Goal: Contribute content: Contribute content

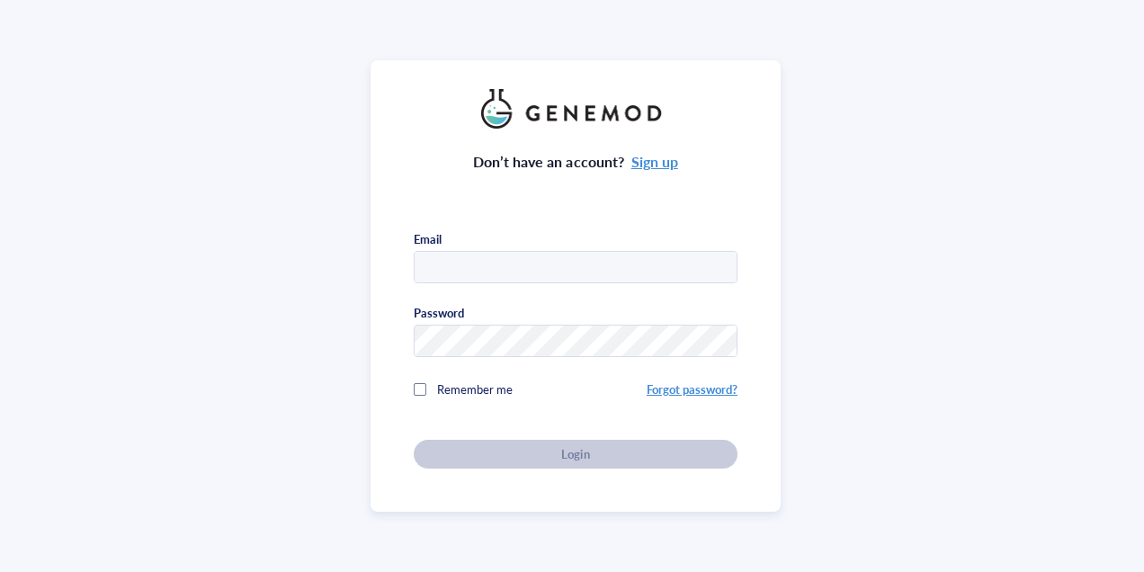
type input "[EMAIL_ADDRESS][DOMAIN_NAME]"
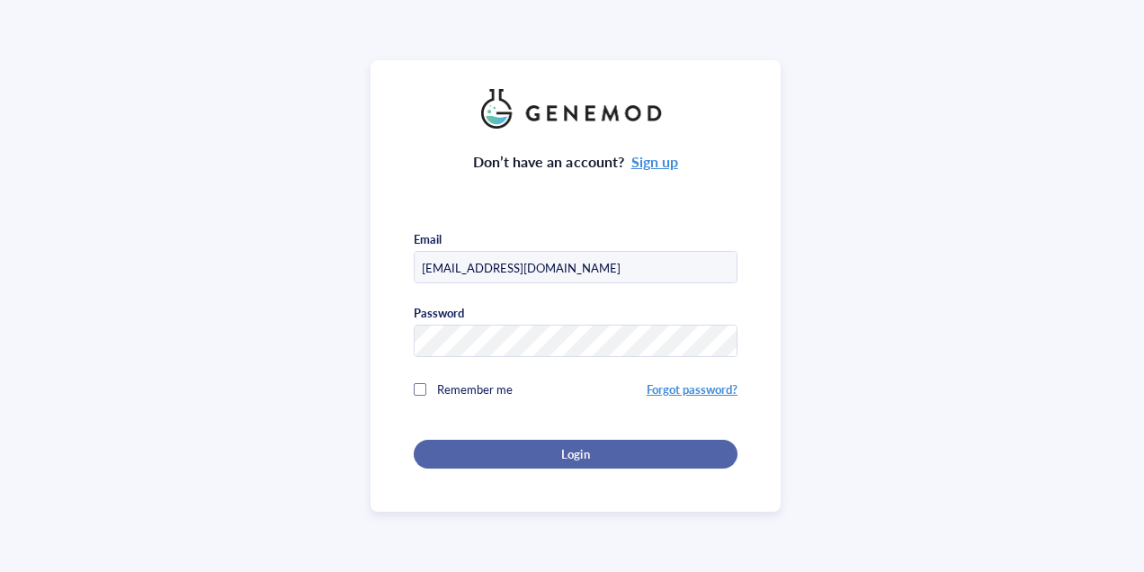
click at [561, 453] on span "Login" at bounding box center [575, 454] width 28 height 16
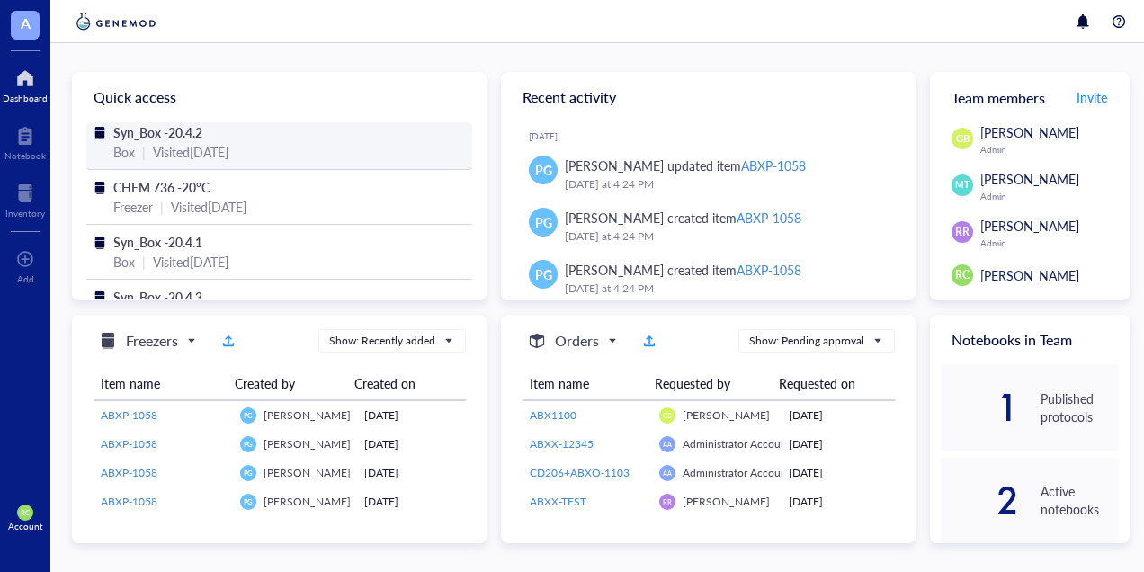
click at [228, 158] on div "Visited [DATE]" at bounding box center [191, 152] width 76 height 20
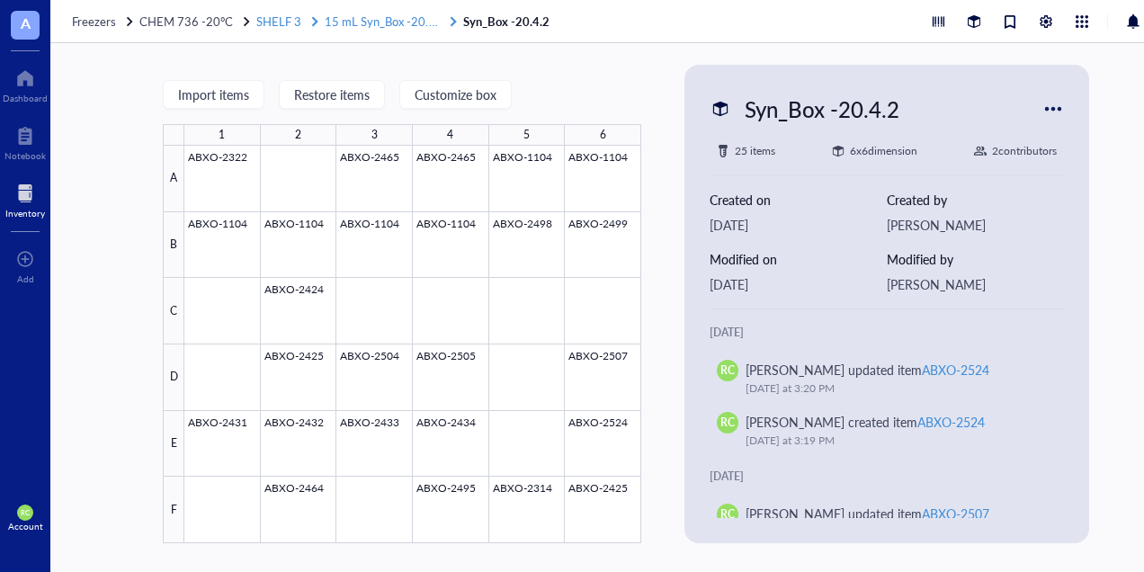
click at [386, 24] on span "15 mL Syn_Box -20.4.1" at bounding box center [385, 21] width 120 height 17
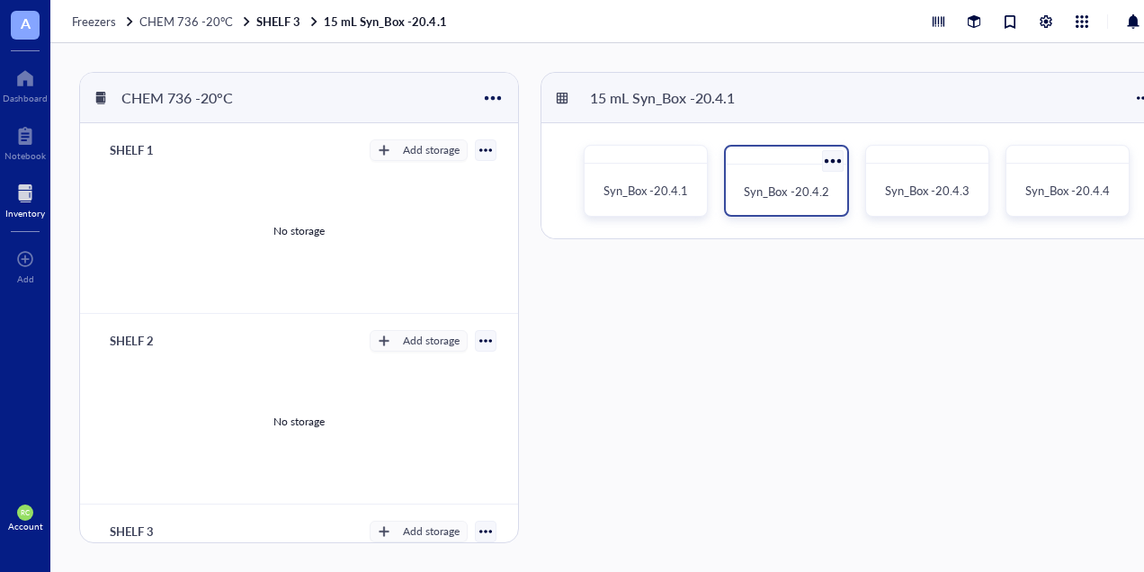
click at [793, 178] on div "Syn_Box -20.4.2" at bounding box center [786, 192] width 106 height 40
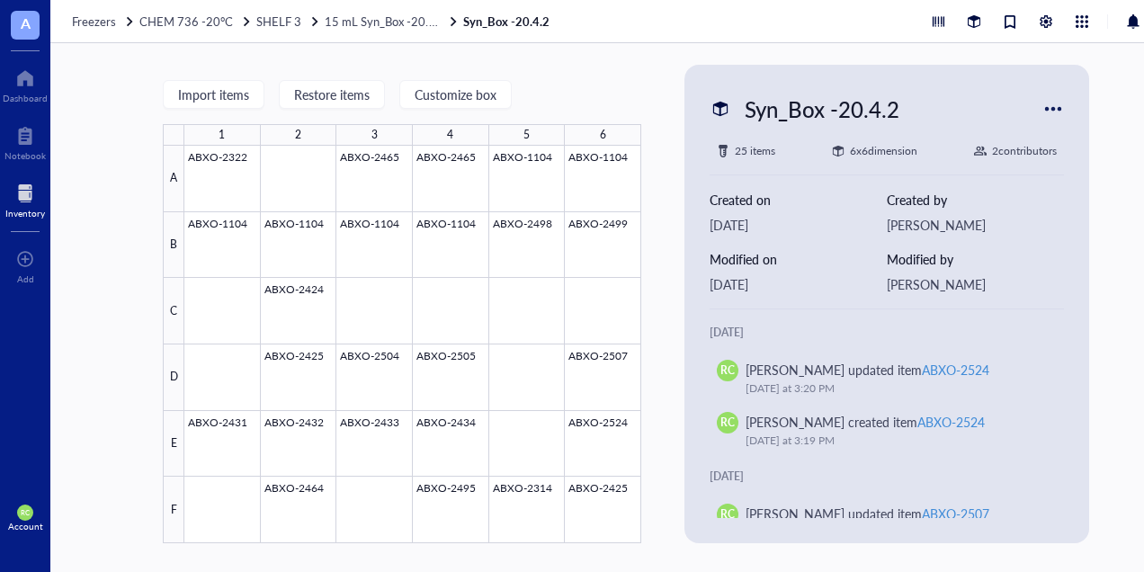
click at [397, 29] on div "Freezers CHEM 736 -20°C SHELF 3 15 mL Syn_Box -20.4.1 Syn_Box -20.4.2" at bounding box center [625, 21] width 1151 height 43
click at [400, 21] on span "15 mL Syn_Box -20.4.1" at bounding box center [385, 21] width 120 height 17
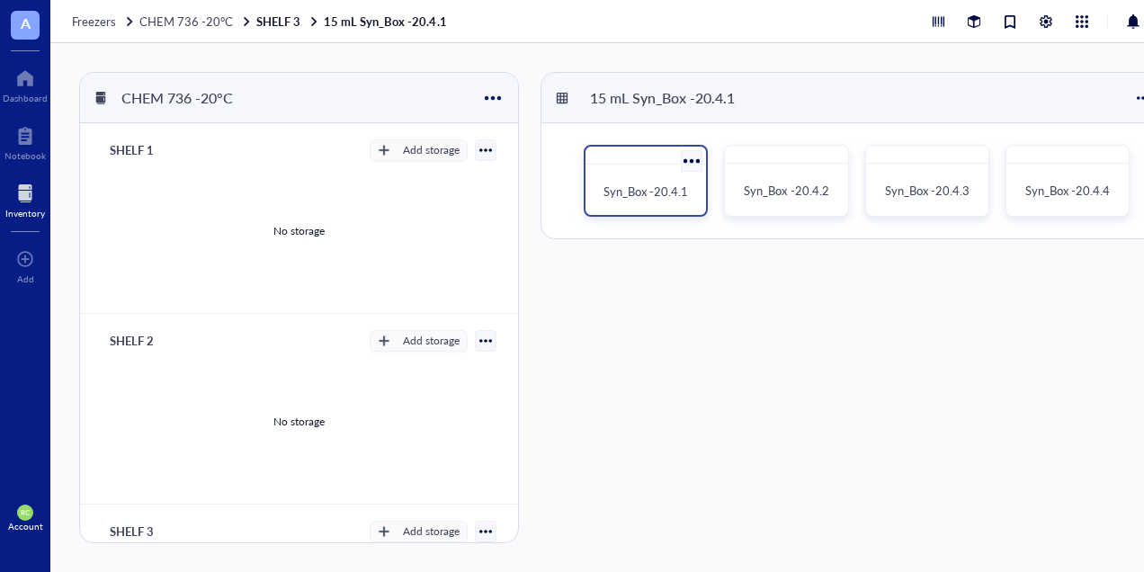
click at [674, 171] on div "Syn_Box -20.4.1" at bounding box center [646, 181] width 124 height 72
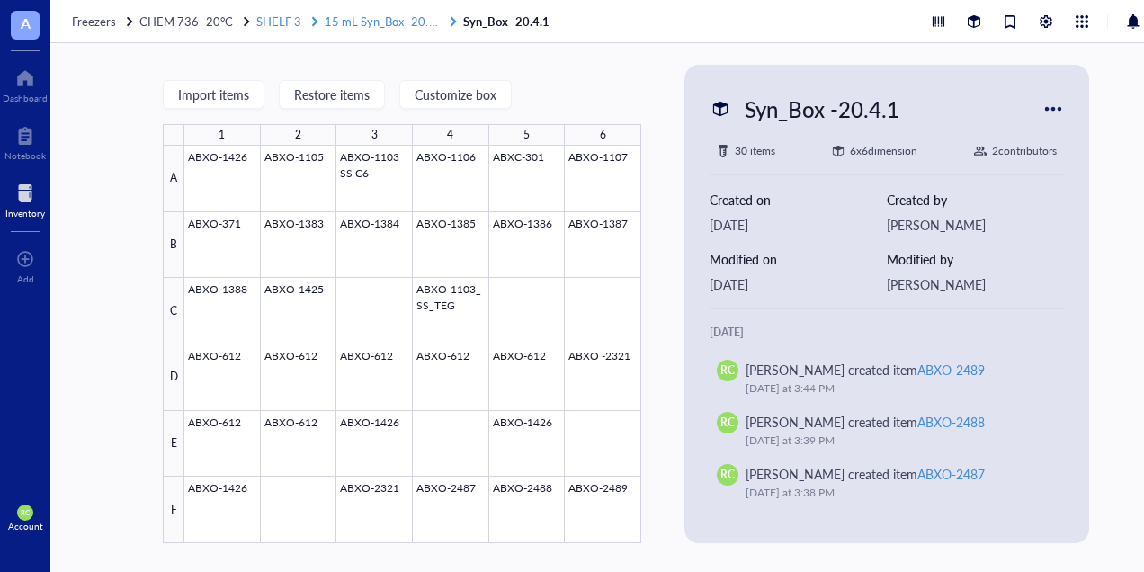
click at [364, 24] on span "15 mL Syn_Box -20.4.1" at bounding box center [385, 21] width 120 height 17
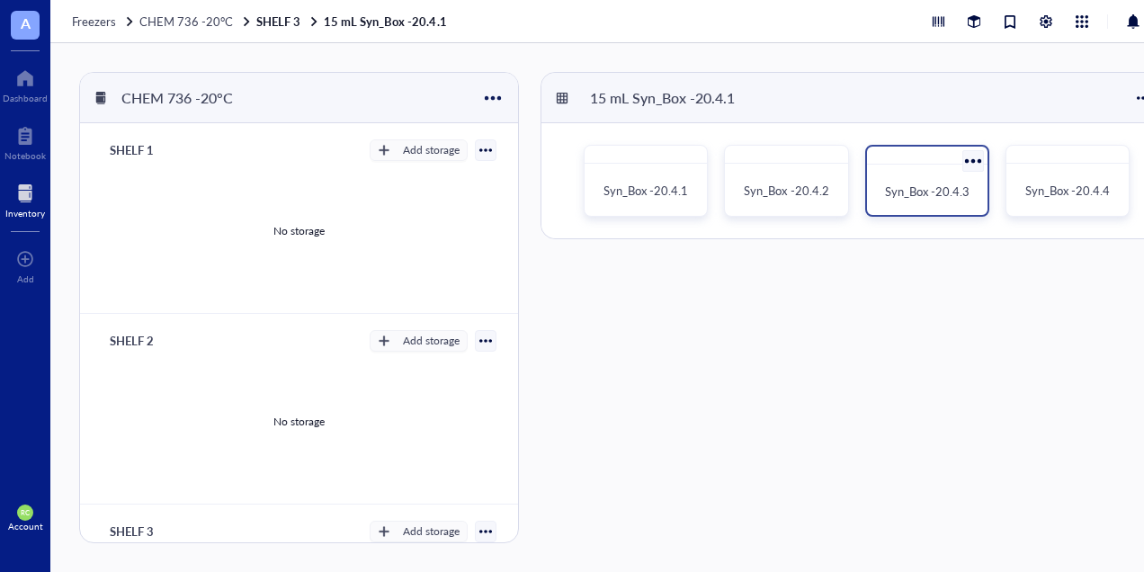
click at [892, 186] on span "Syn_Box -20.4.3" at bounding box center [927, 191] width 85 height 17
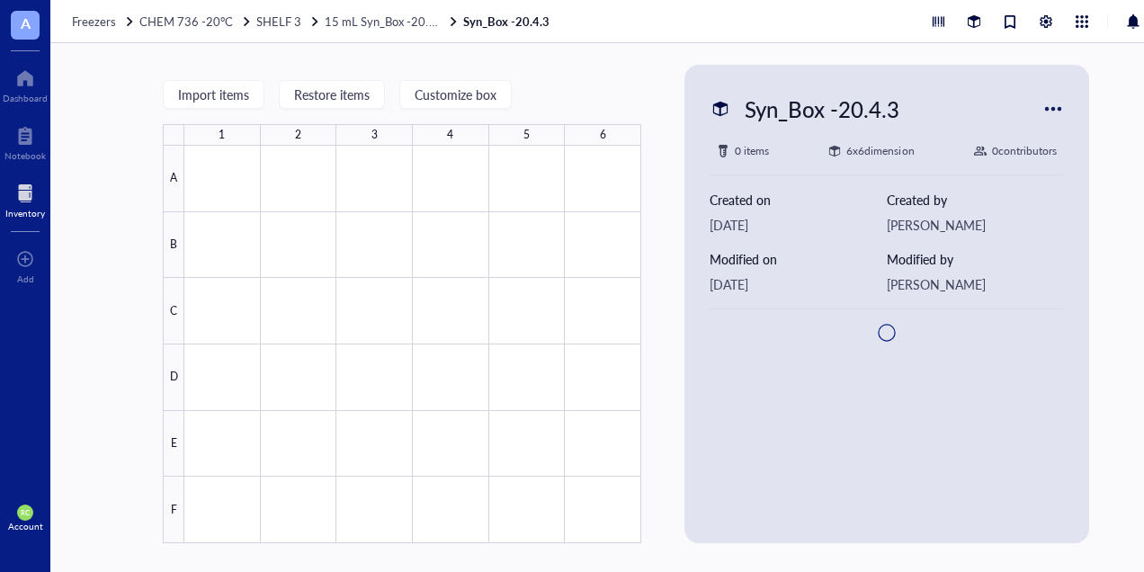
type textarea "Keep everyone on the same page…"
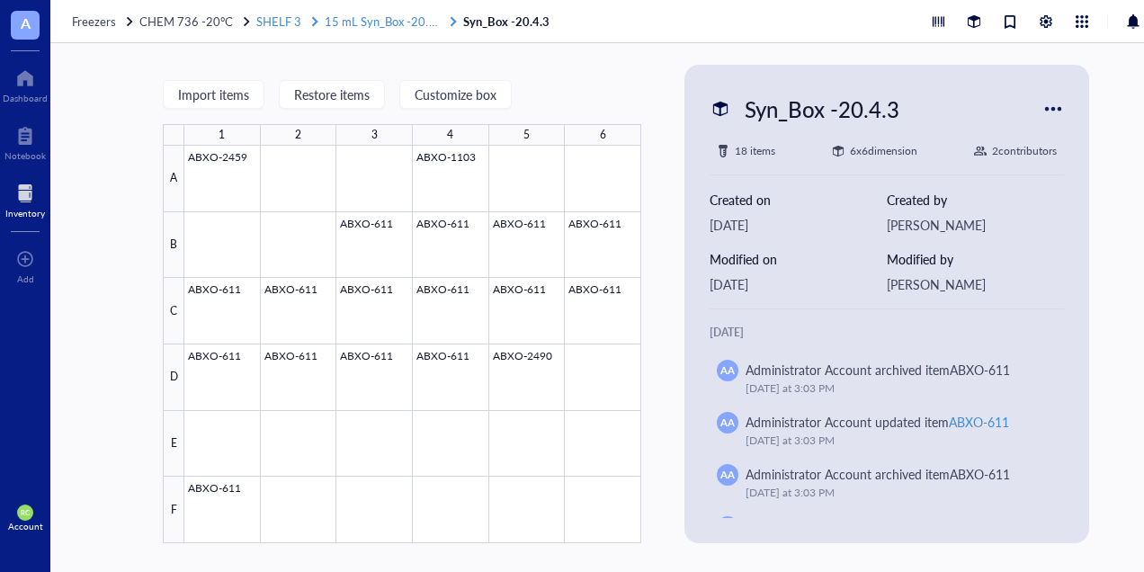
click at [412, 16] on span "15 mL Syn_Box -20.4.1" at bounding box center [385, 21] width 120 height 17
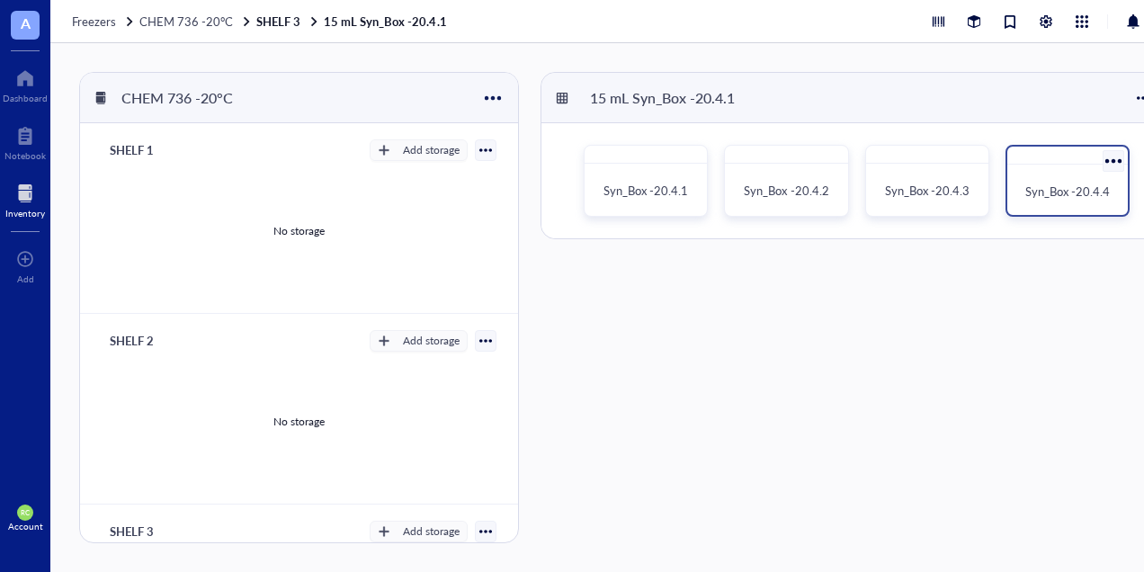
click at [1045, 179] on div "Syn_Box -20.4.4" at bounding box center [1067, 192] width 106 height 40
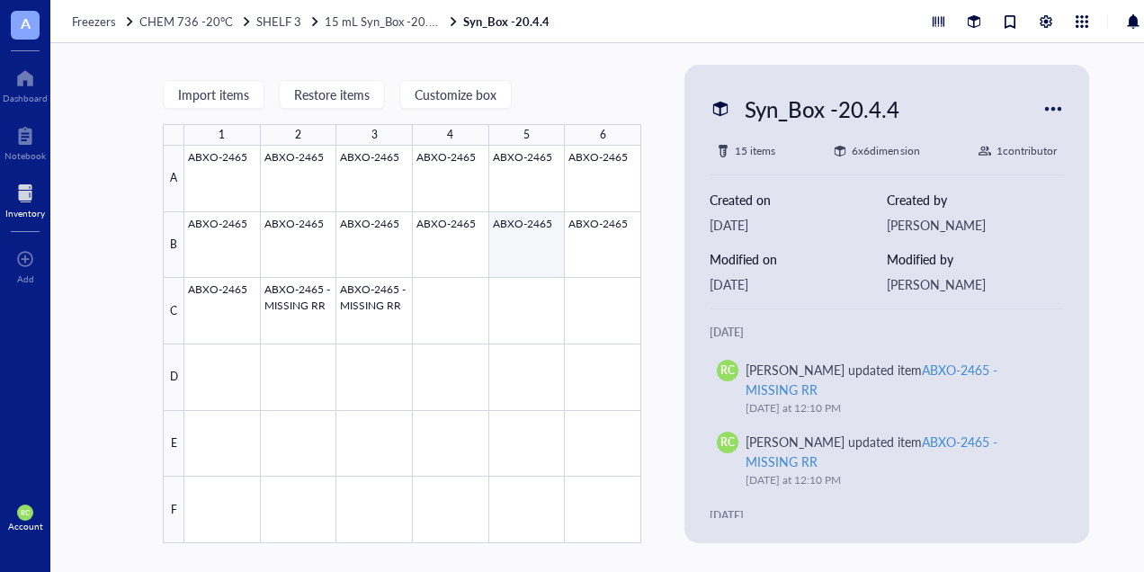
click at [531, 241] on div at bounding box center [412, 344] width 457 height 397
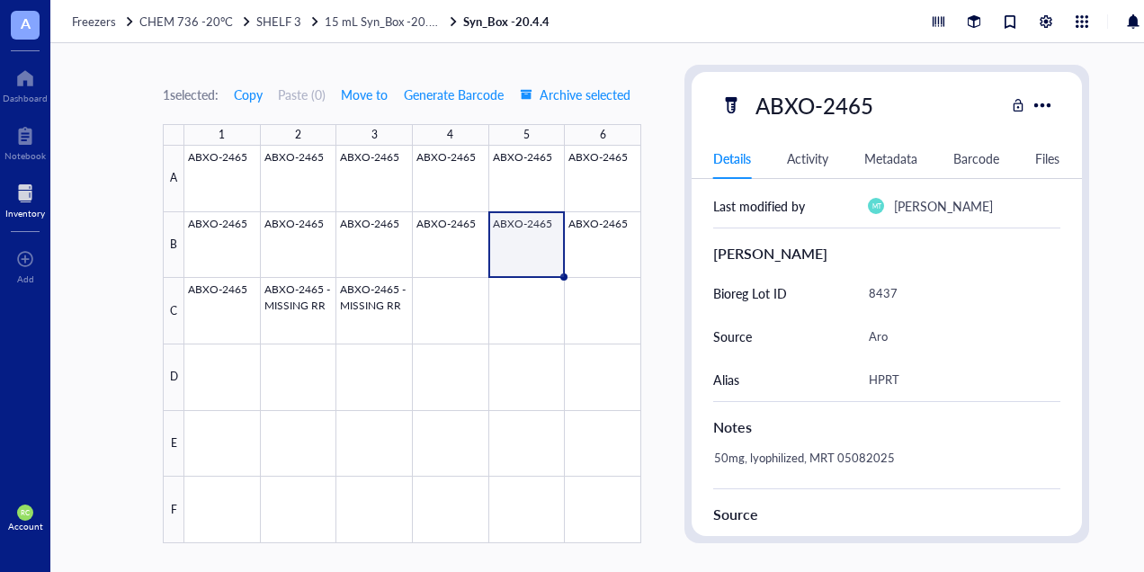
scroll to position [360, 0]
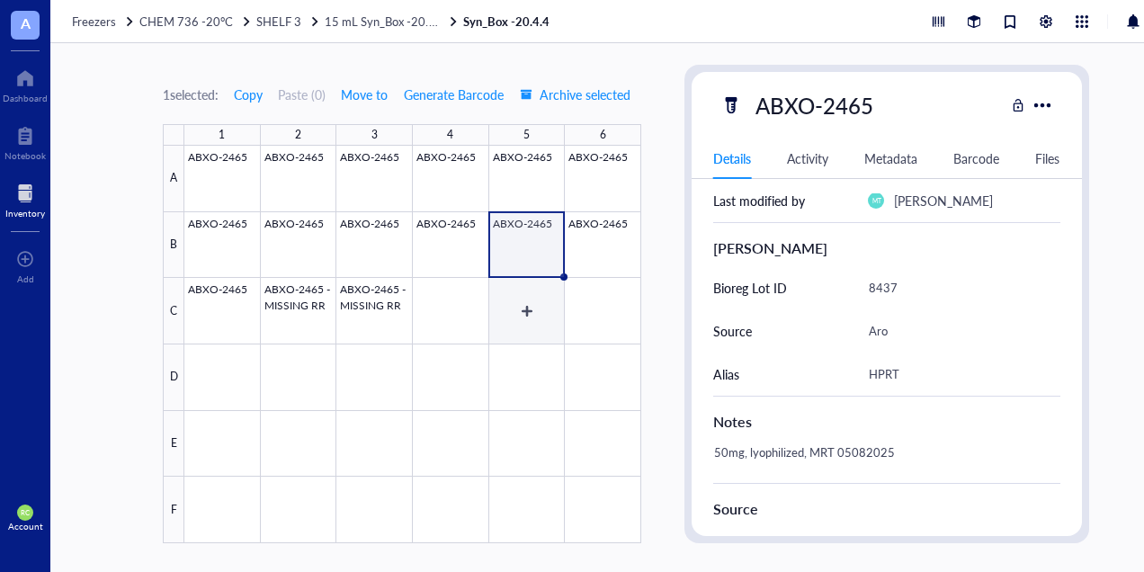
click at [538, 320] on div at bounding box center [412, 344] width 457 height 397
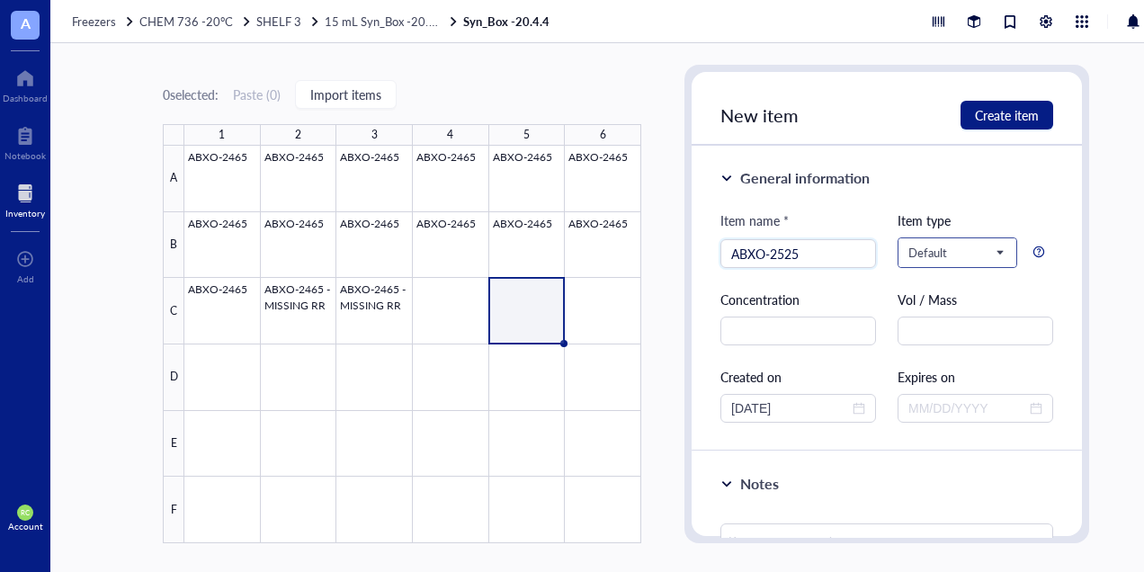
click at [982, 253] on span "Default" at bounding box center [955, 253] width 94 height 16
type input "ABXO-2525"
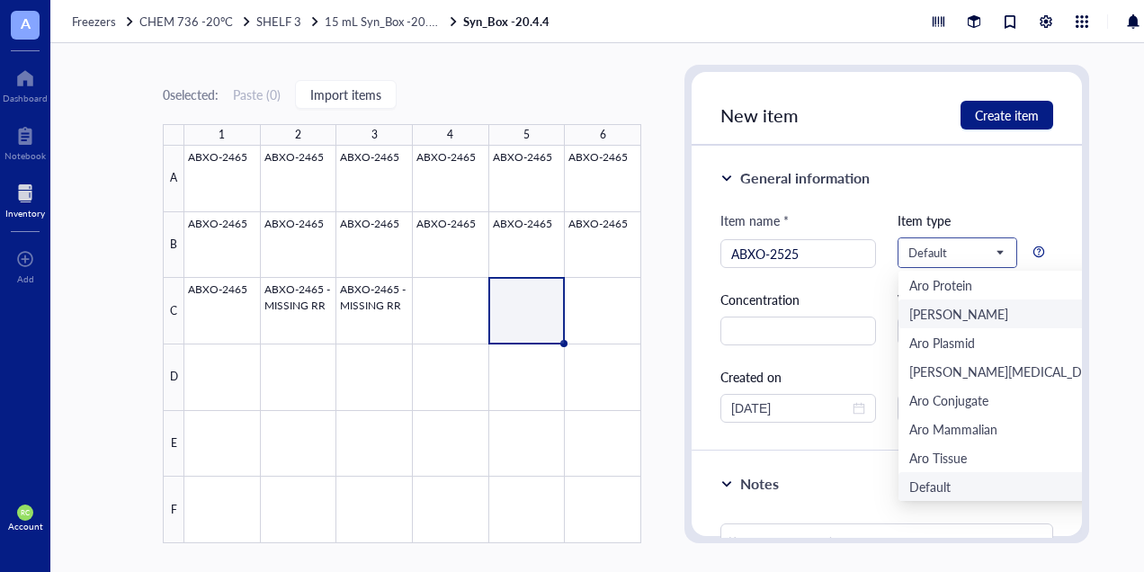
click at [964, 307] on div "[PERSON_NAME]" at bounding box center [1008, 314] width 198 height 20
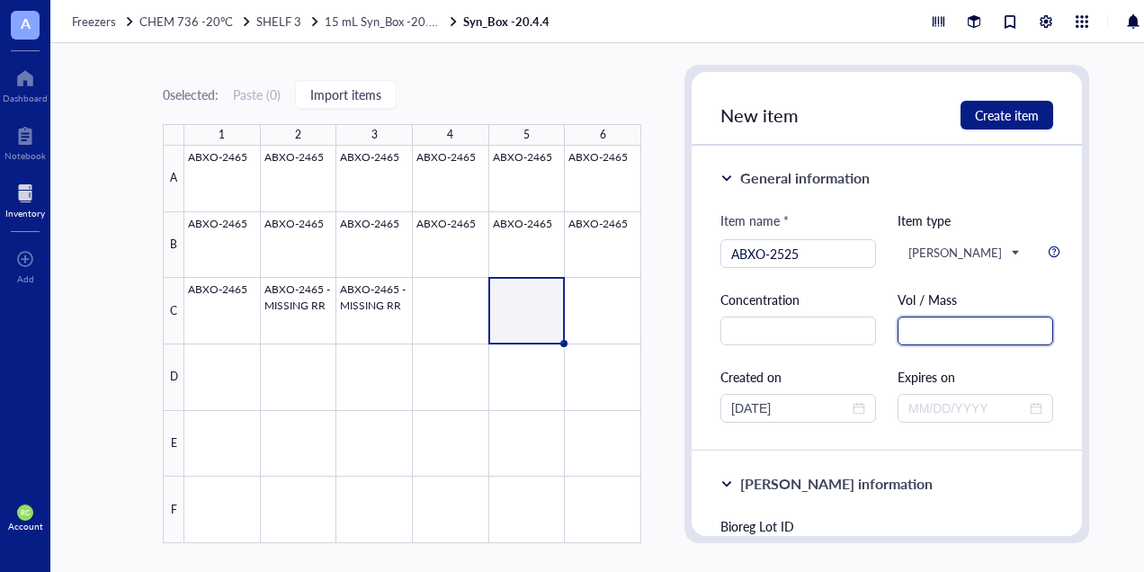
click at [933, 327] on input "text" at bounding box center [975, 331] width 156 height 29
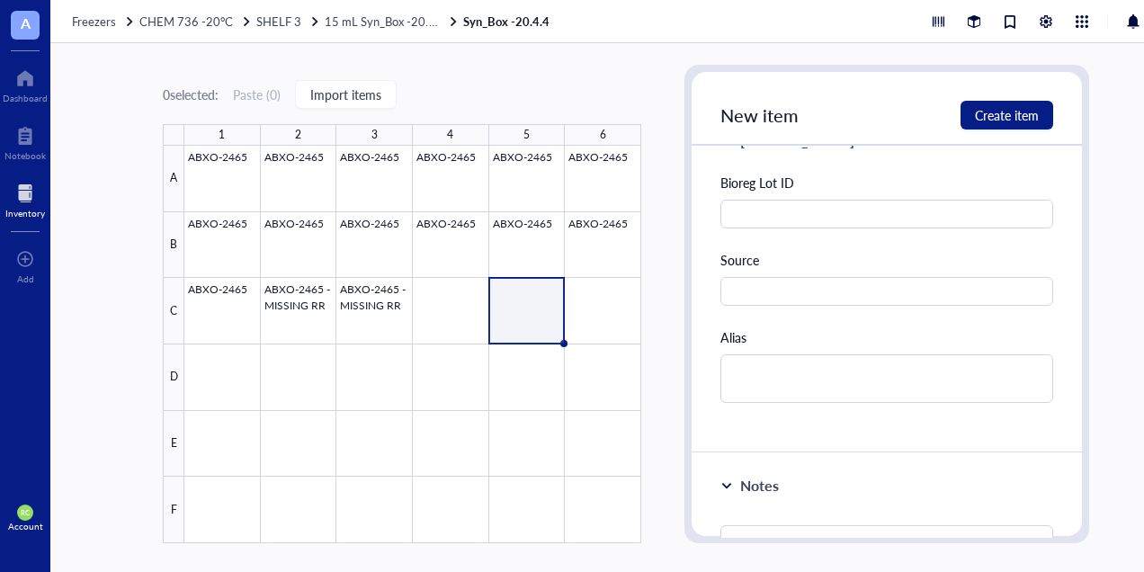
scroll to position [360, 0]
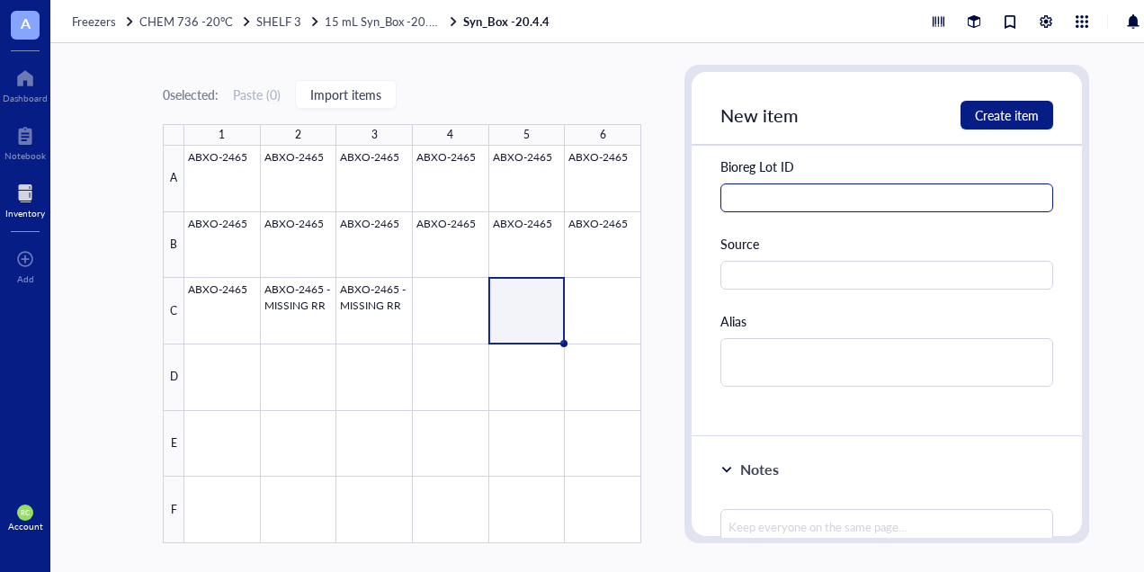
type input "34.99mg"
click at [846, 192] on input "text" at bounding box center [886, 197] width 333 height 29
type input "8669"
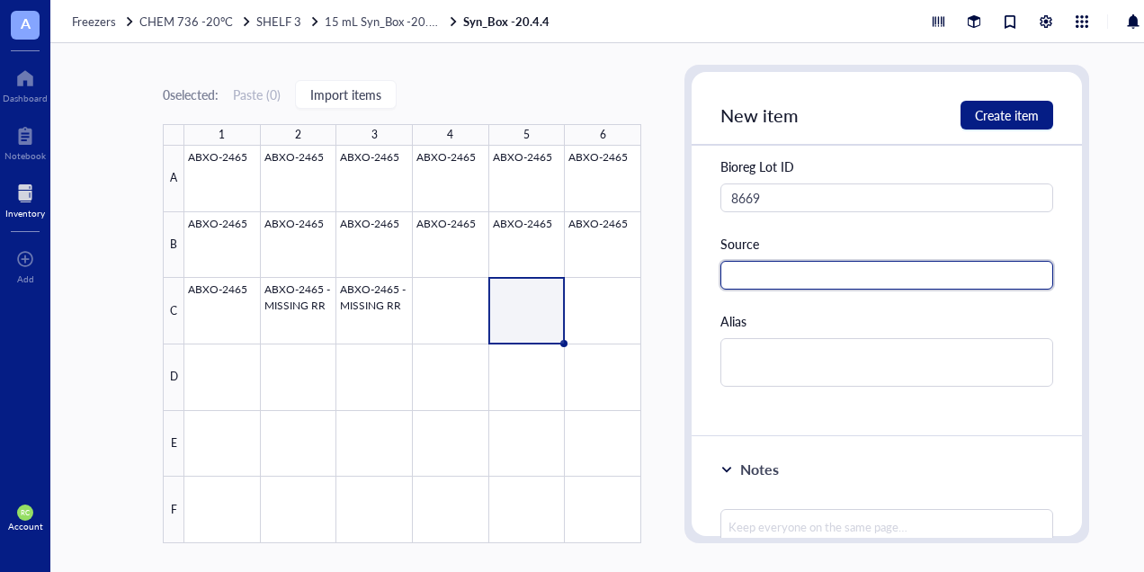
click at [869, 283] on input "text" at bounding box center [886, 275] width 333 height 29
type input "Aro"
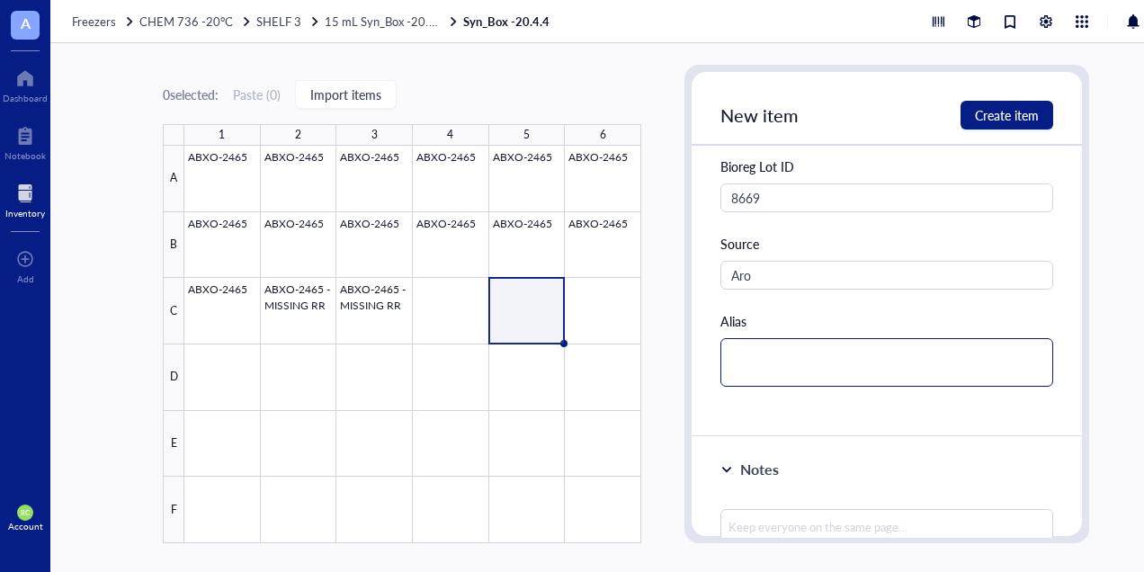
click at [823, 353] on textarea at bounding box center [886, 362] width 333 height 49
type textarea "H"
type textarea "HP"
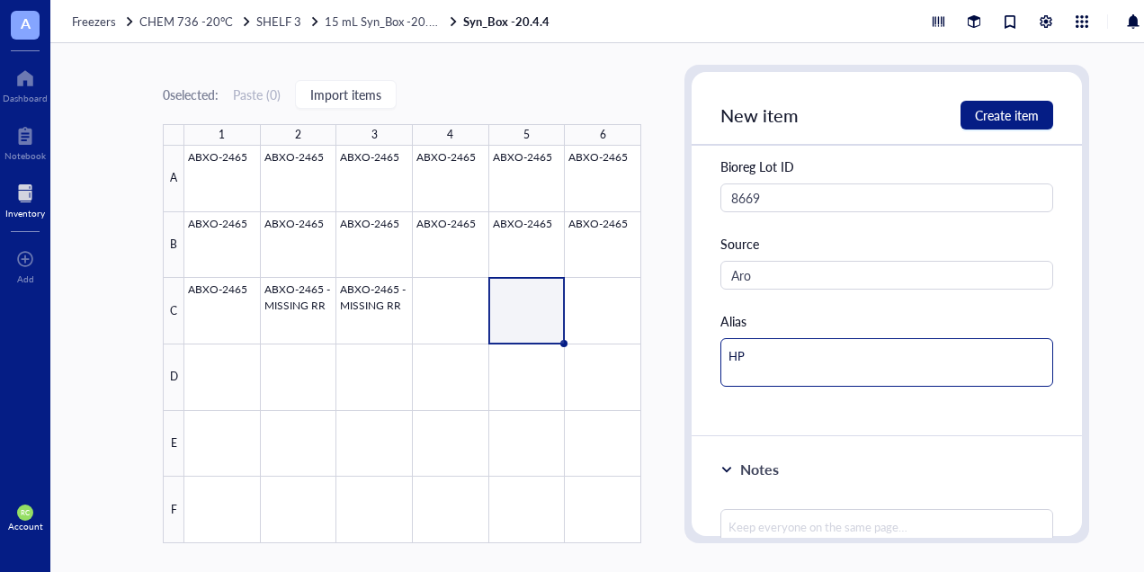
type textarea "HPR"
type textarea "HPRT"
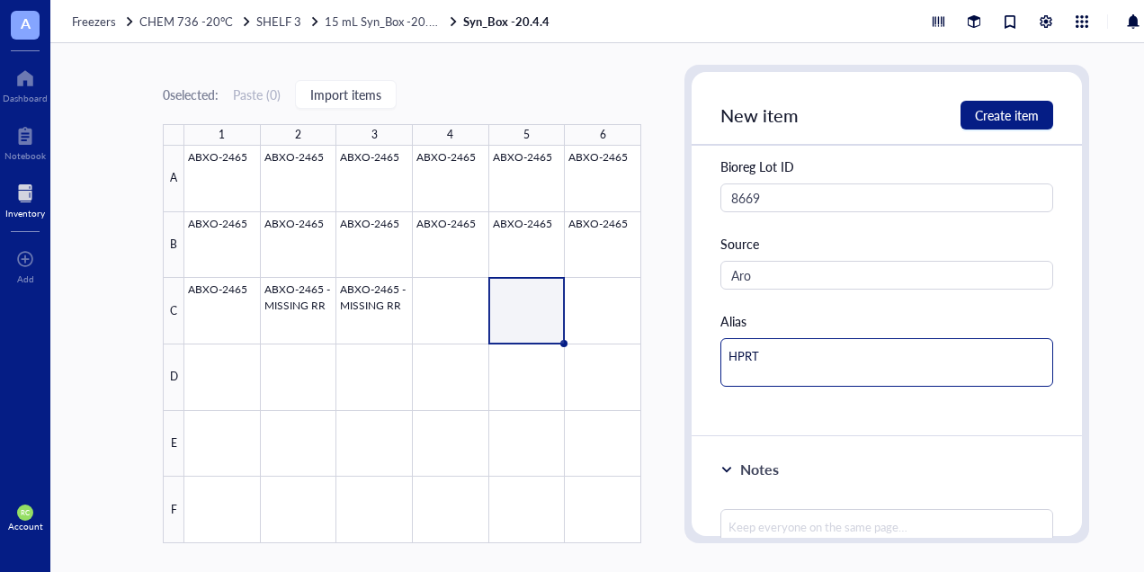
type textarea "HPRT"
type textarea "HPRT D"
type textarea "HPRT Ds"
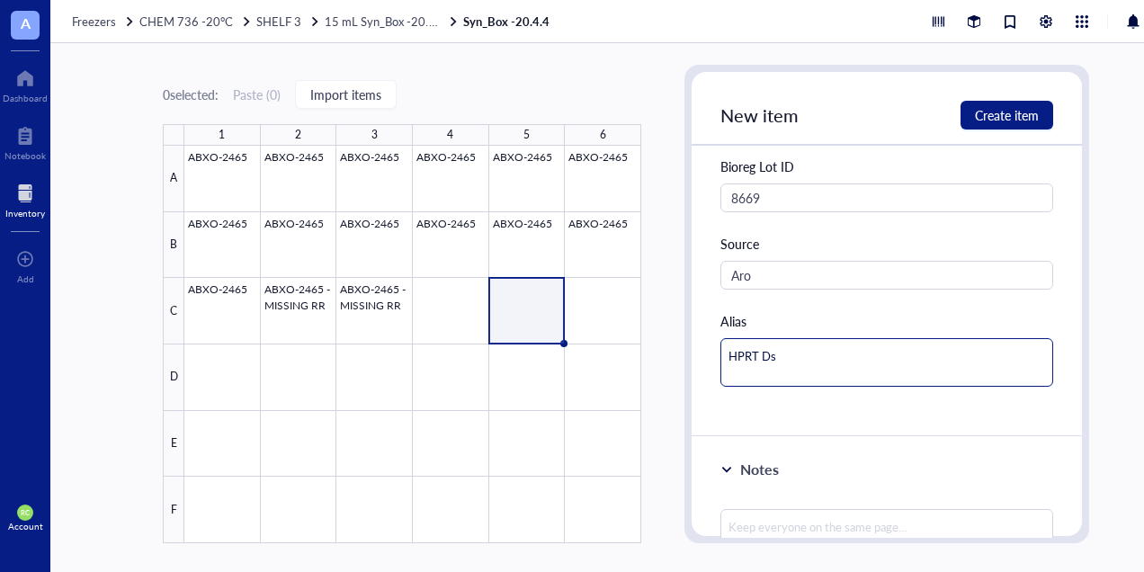
type textarea "HPRT D"
type textarea "HPRT DS"
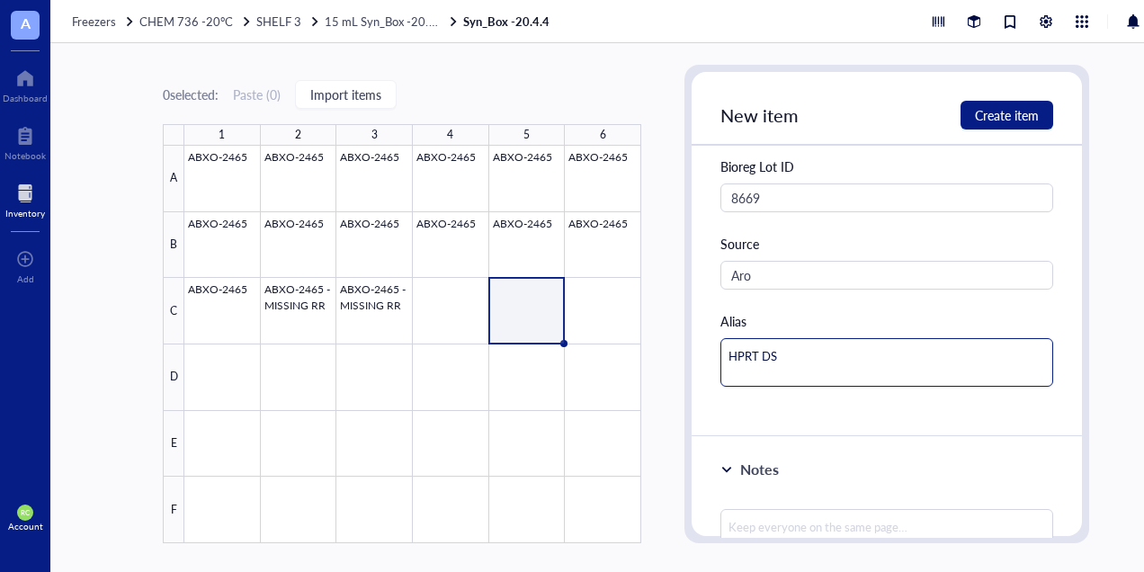
type textarea "HPRT DS"
type textarea "HPRT DS w"
type textarea "HPRT DS w/"
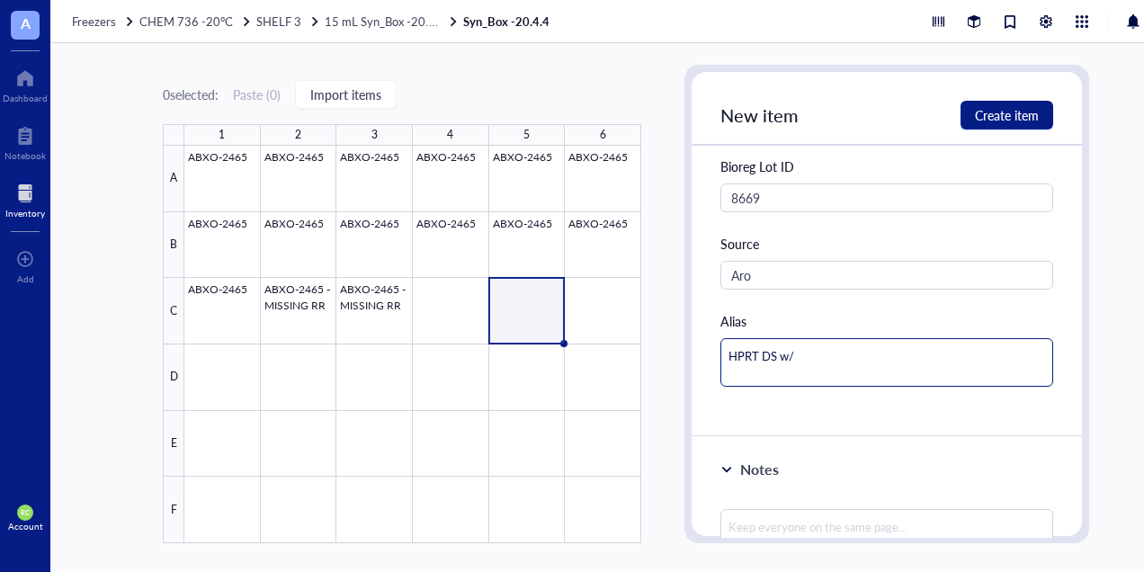
type textarea "HPRT DS w/"
type textarea "HPRT DS w/ A"
type textarea "HPRT DS w/ Ar"
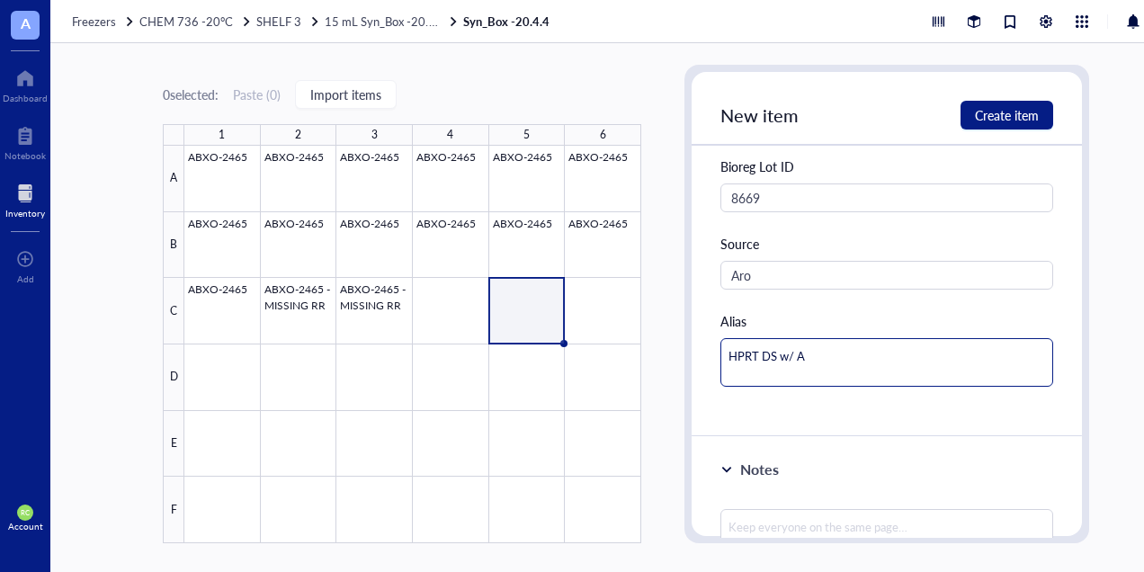
type textarea "HPRT DS w/ Ar"
type textarea "HPRT DS w/ Aro"
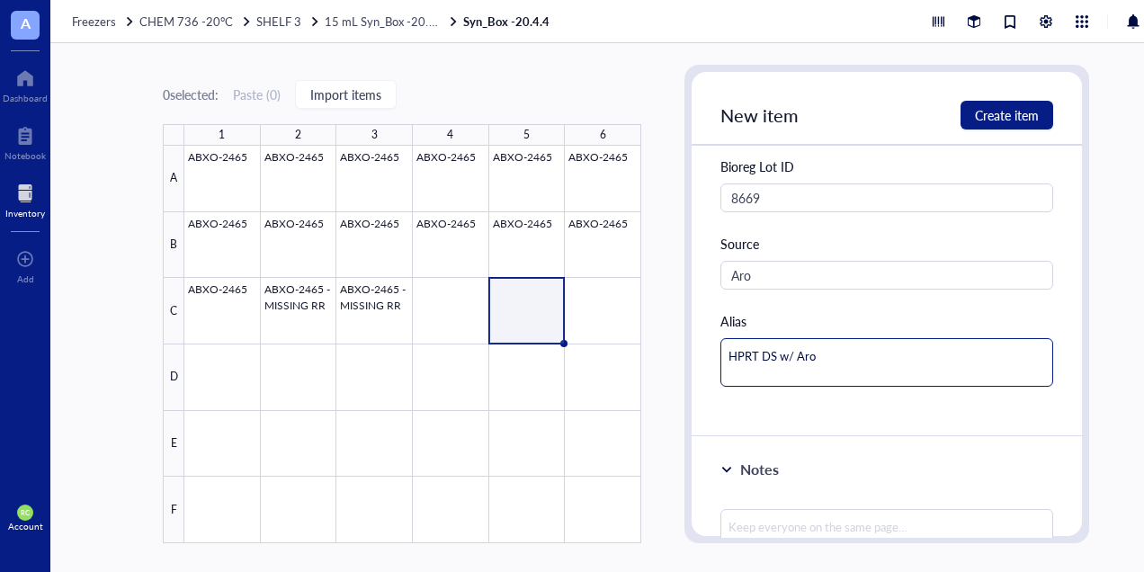
type textarea "HPRT DS w/ Aro M"
type textarea "HPRT DS w/ Aro Mo"
type textarea "HPRT DS w/ Aro Mod"
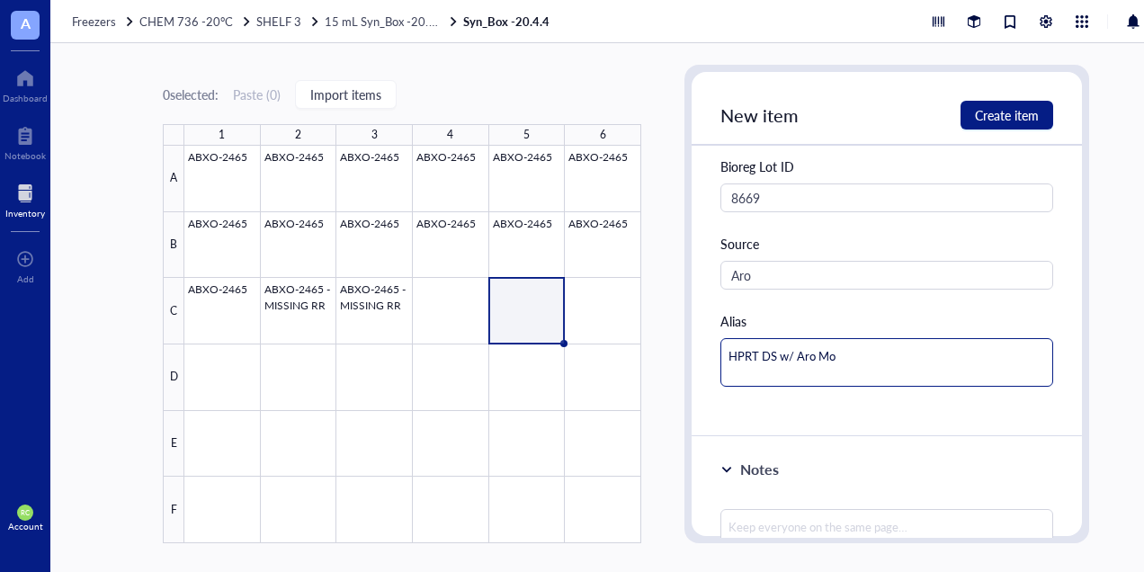
type textarea "HPRT DS w/ Aro Mod"
type textarea "HPRT DS w/ Aro Mod P"
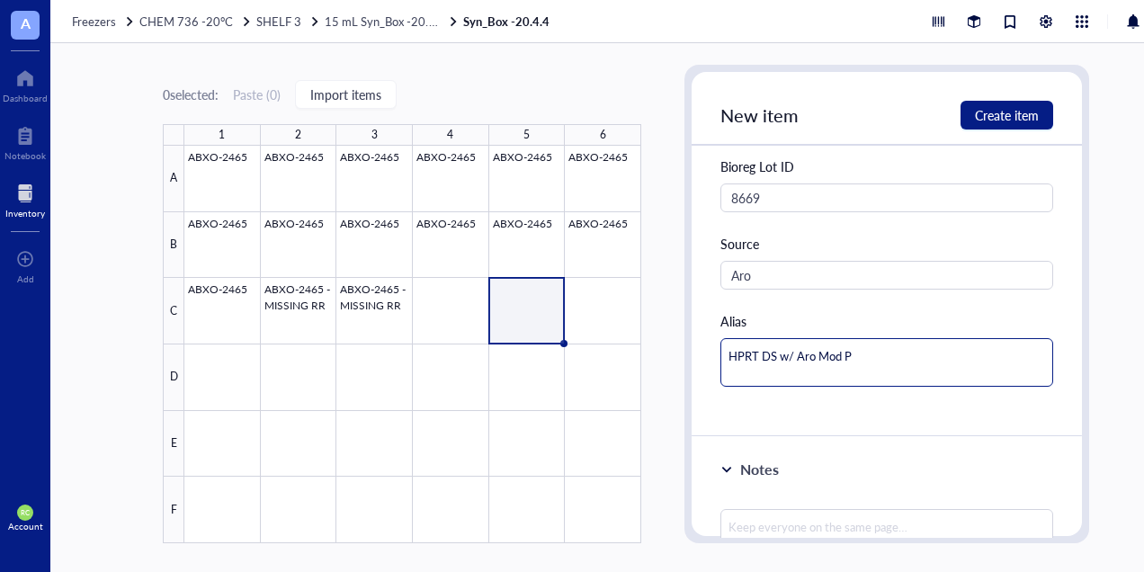
type textarea "HPRT DS w/ Aro Mod Po"
type textarea "HPRT DS w/ Aro Mod Por"
type textarea "HPRT DS w/ Aro Mod Port"
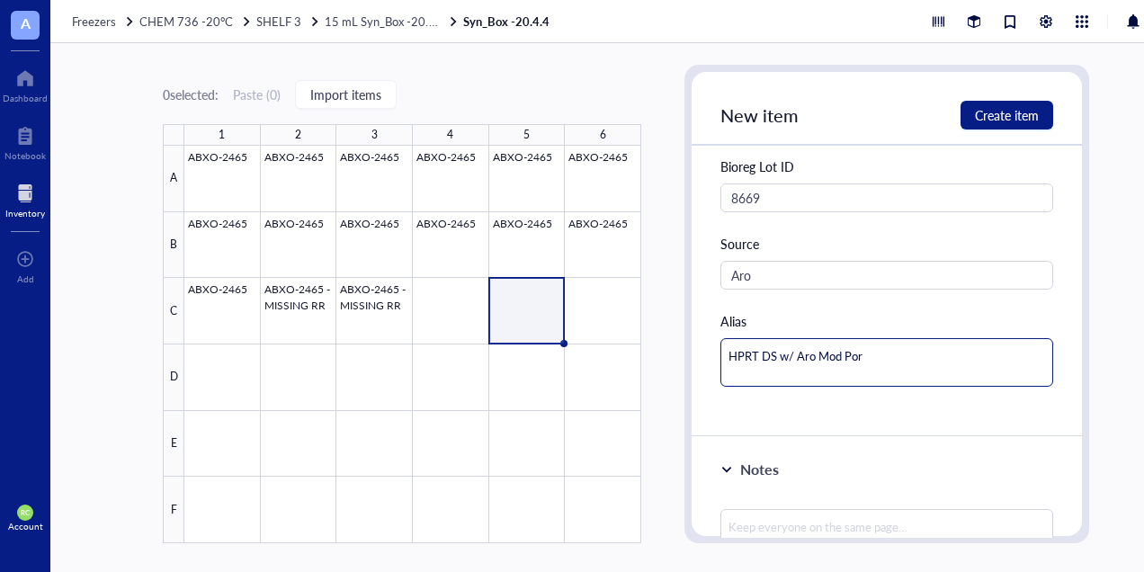
type textarea "HPRT DS w/ Aro Mod Port"
type textarea "HPRT DS w/ Aro Mod Porte"
type textarea "HPRT DS w/ Aro Mod Portec"
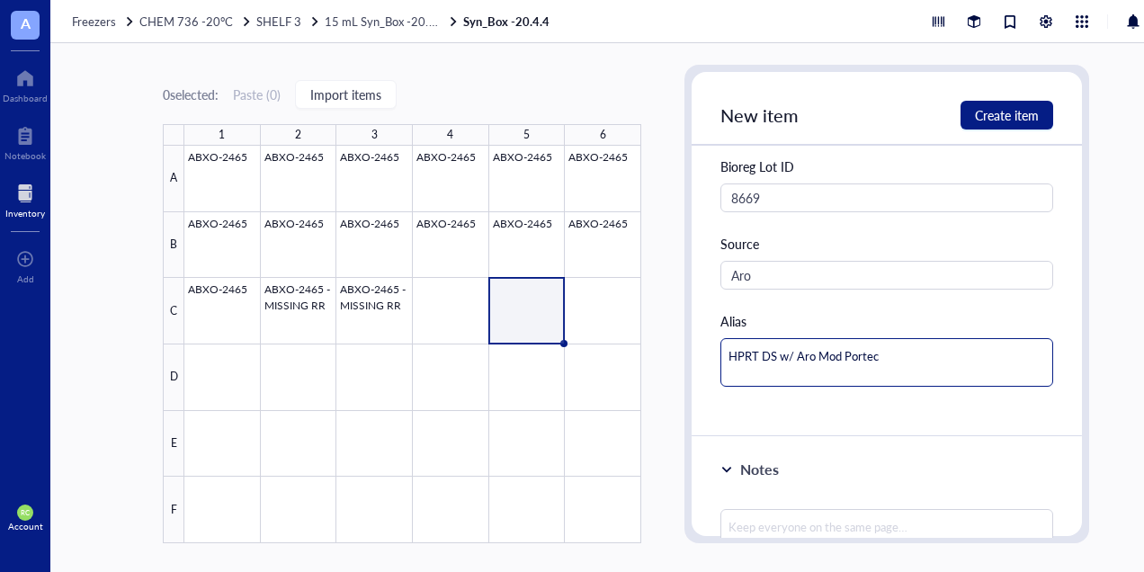
type textarea "HPRT DS w/ Aro Mod Porte"
type textarea "HPRT DS w/ Aro Mod Port"
type textarea "HPRT DS w/ Aro Mod Por"
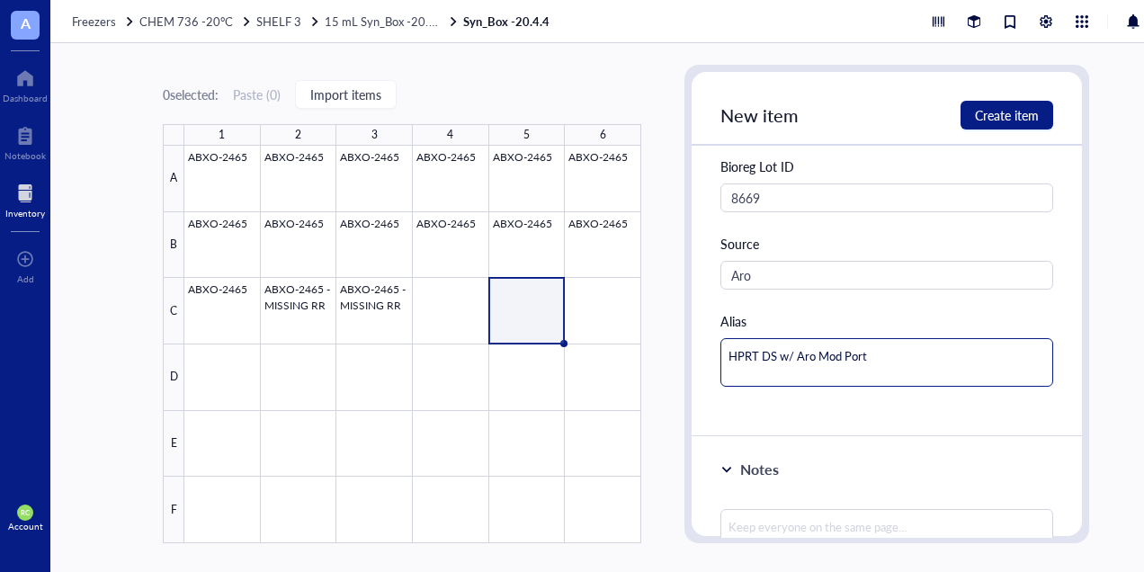
type textarea "HPRT DS w/ Aro Mod Por"
type textarea "HPRT DS w/ Aro Mod Po"
type textarea "HPRT DS w/ Aro Mod P"
type textarea "HPRT DS w/ Aro Mod Pr"
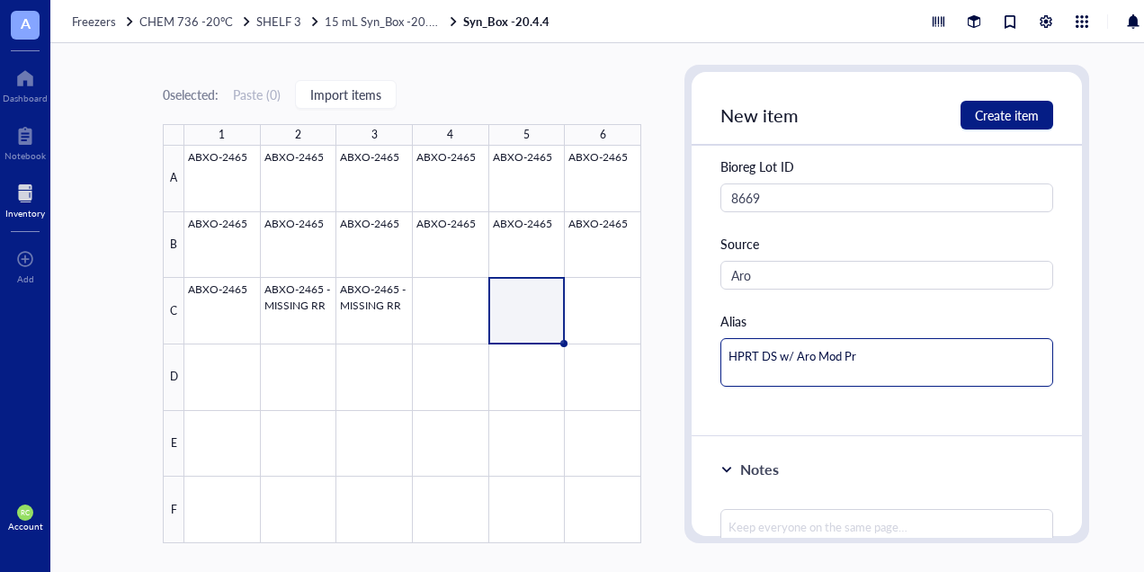
type textarea "HPRT DS w/ Aro Mod Pro"
type textarea "HPRT DS w/ Aro Mod Prot"
type textarea "HPRT DS w/ Aro Mod Prote"
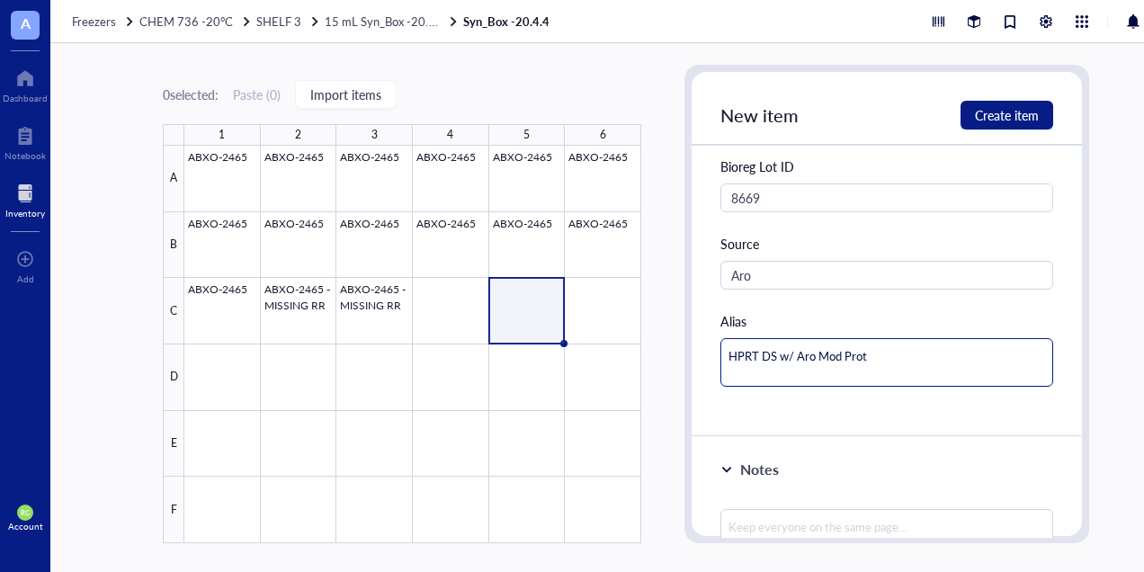
type textarea "HPRT DS w/ Aro Mod Prote"
type textarea "HPRT DS w/ Aro Mod Protec"
type textarea "HPRT DS w/ Aro Mod Protect"
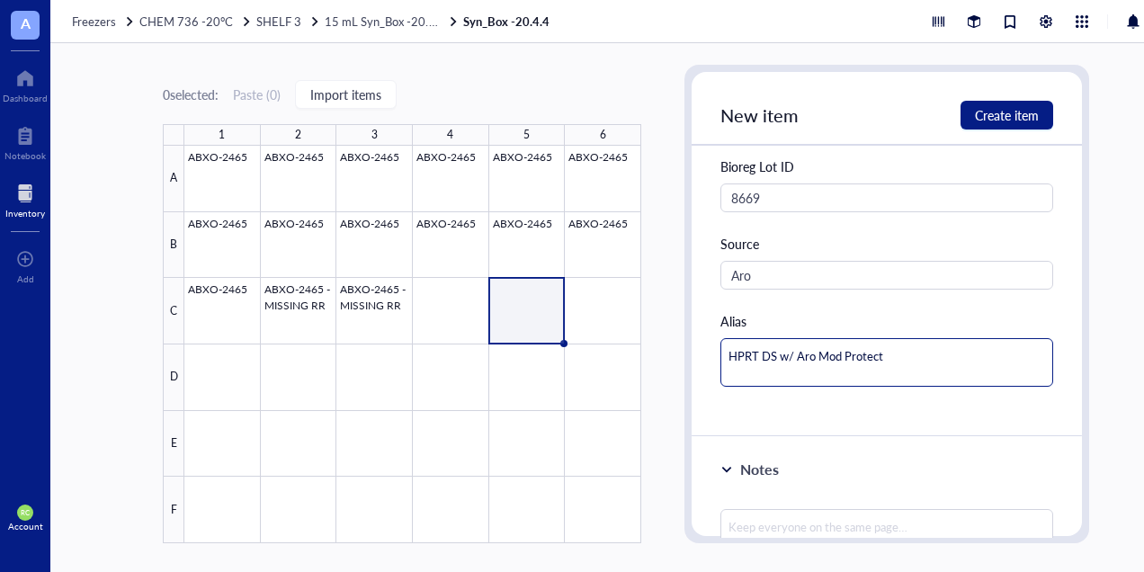
type textarea "HPRT DS w/ Aro Mod Protecti"
type textarea "HPRT DS w/ Aro Mod Protectio"
type textarea "HPRT DS w/ Aro Mod Protection"
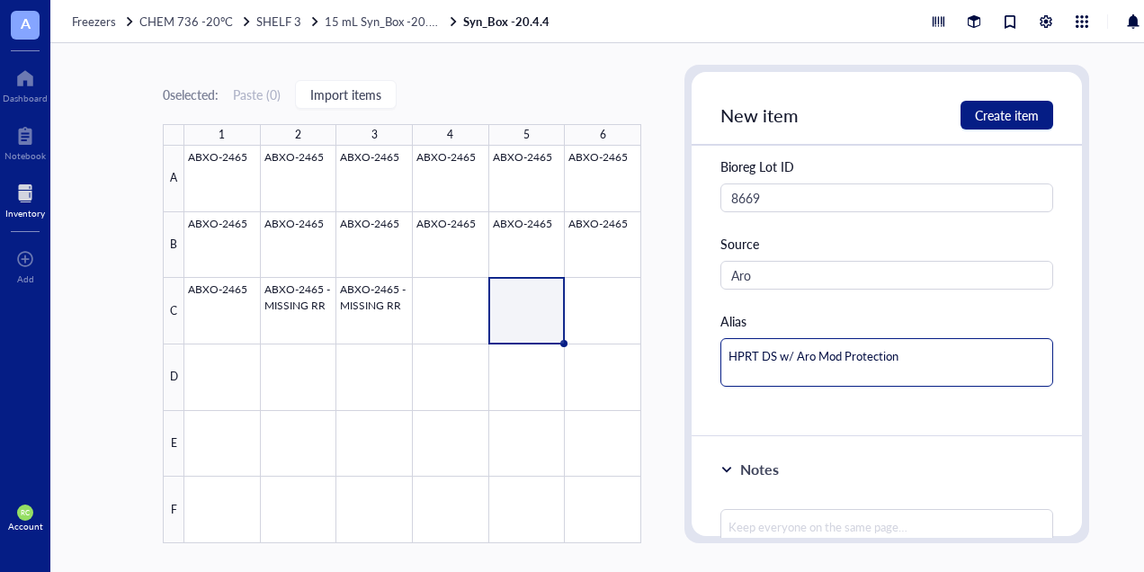
type textarea "HPRT DS w/ Aro Mod Protection"
type textarea "HPRT DS w/ Aro Mod Protection P"
type textarea "HPRT DS w/ Aro Mod Protection Pa"
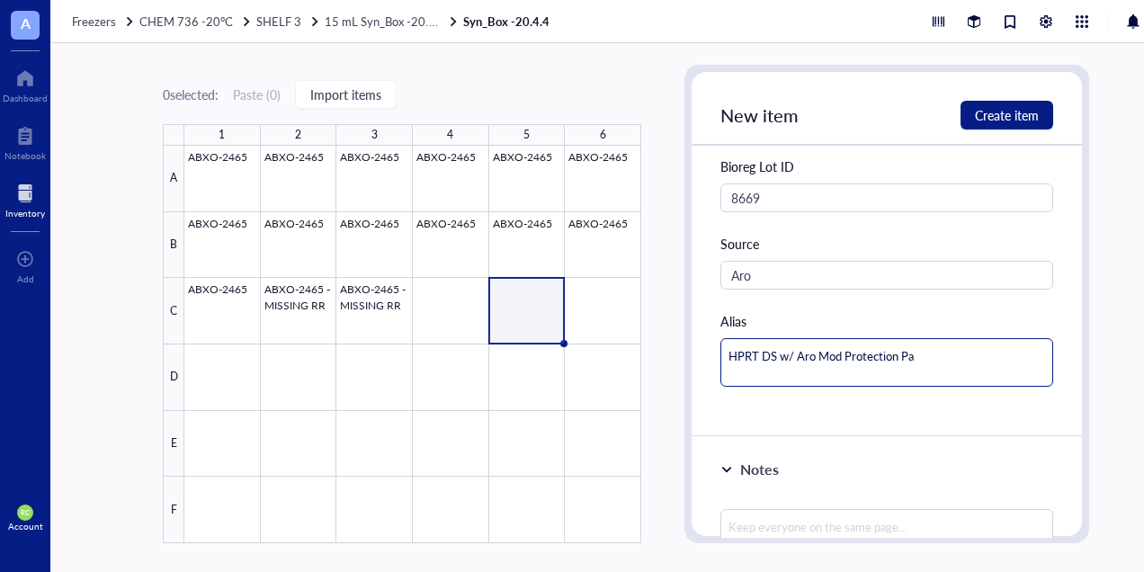
type textarea "HPRT DS w/ Aro Mod Protection Pat"
type textarea "HPRT DS w/ Aro Mod Protection Patt"
type textarea "HPRT DS w/ Aro Mod Protection Patte"
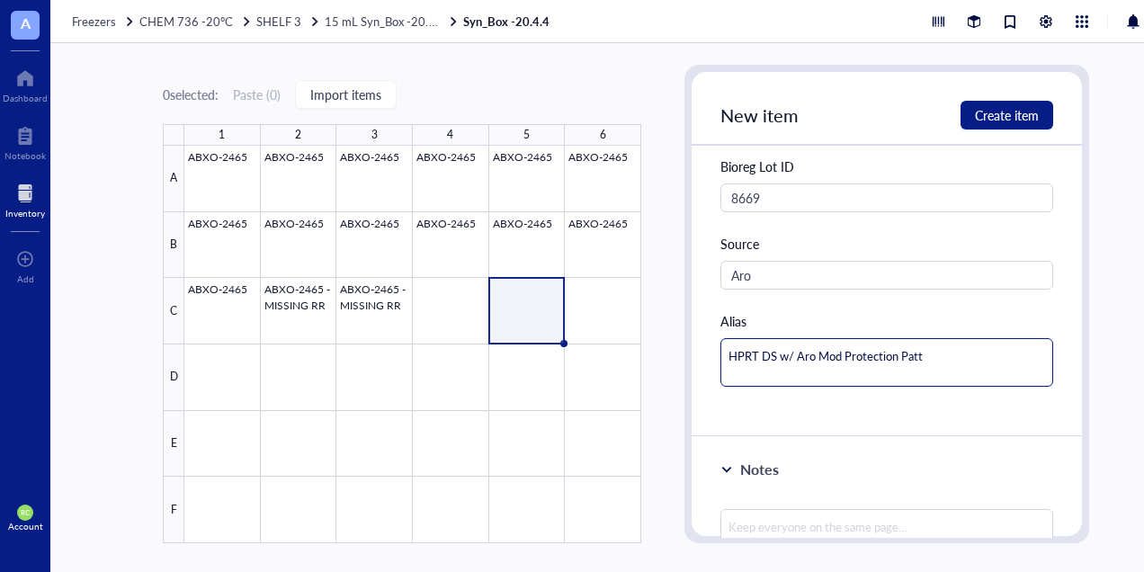
type textarea "HPRT DS w/ Aro Mod Protection Patte"
type textarea "HPRT DS w/ Aro Mod Protection Patter"
type textarea "HPRT DS w/ Aro Mod Protection Pattern"
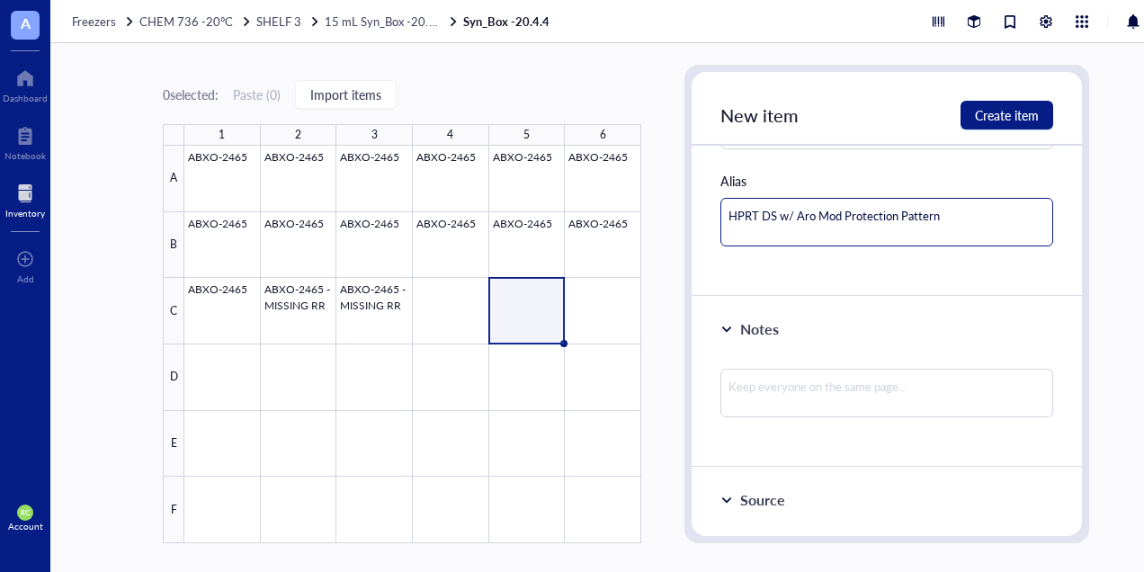
scroll to position [540, 0]
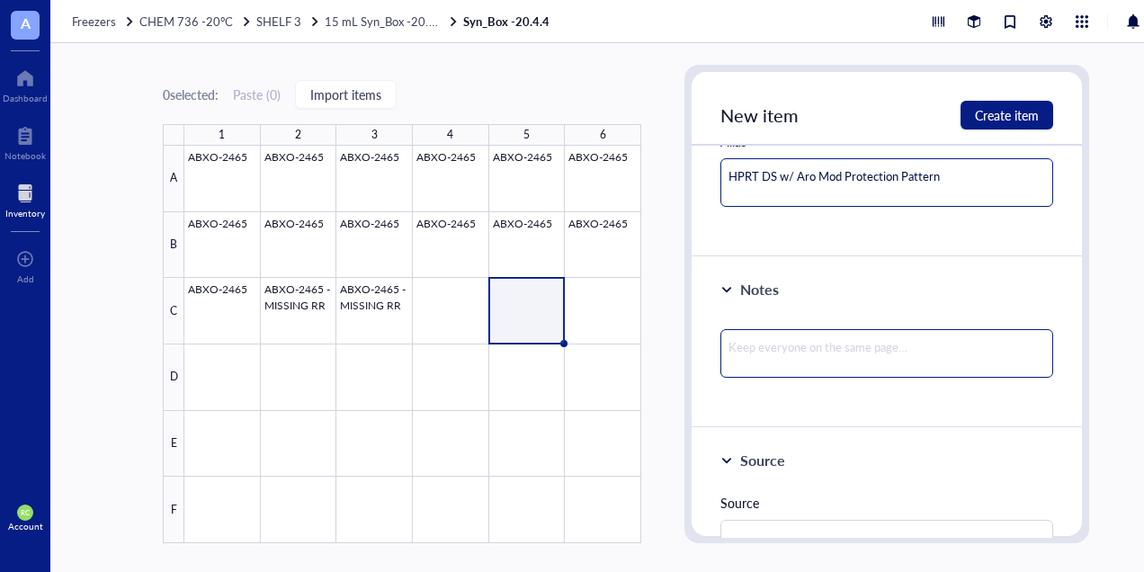
type textarea "HPRT DS w/ Aro Mod Protection Pattern"
click at [831, 345] on textarea at bounding box center [886, 353] width 333 height 49
type textarea "0"
type textarea "08"
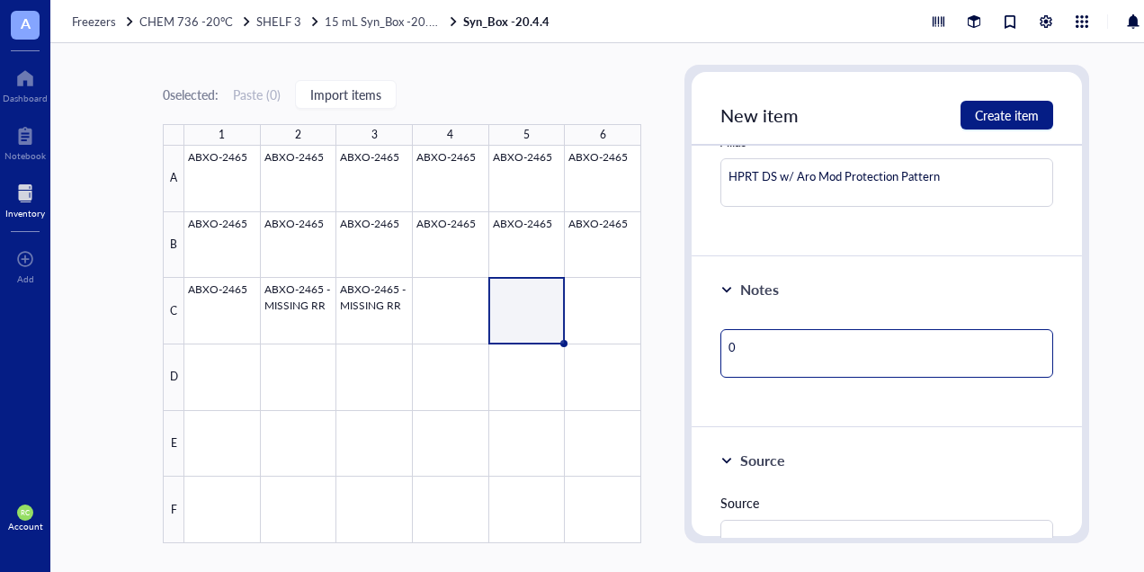
type textarea "08"
type textarea "082"
type textarea "0827"
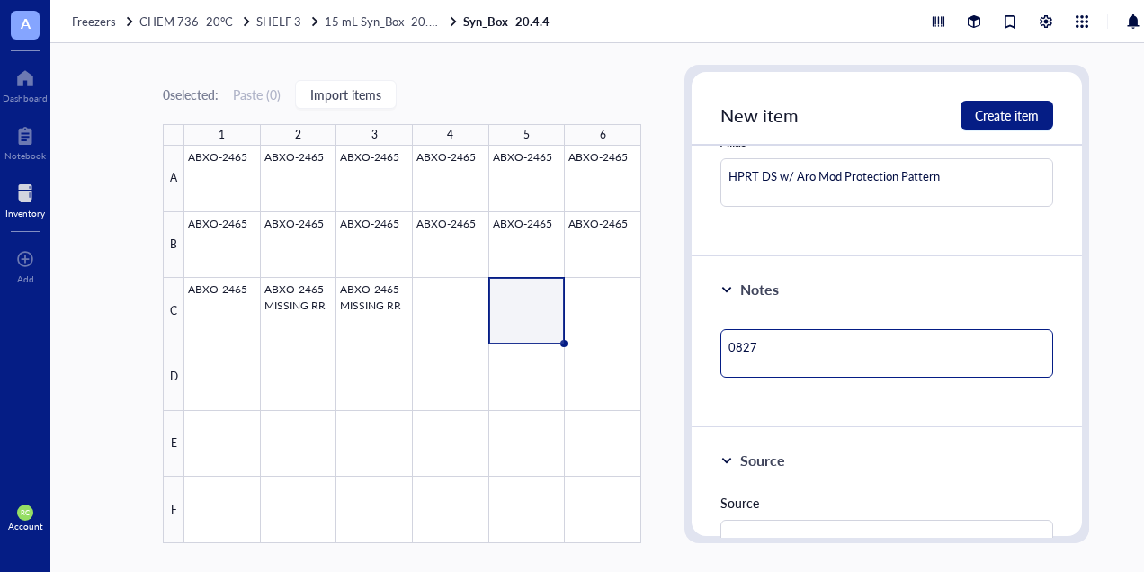
type textarea "08272"
type textarea "0827"
type textarea "082"
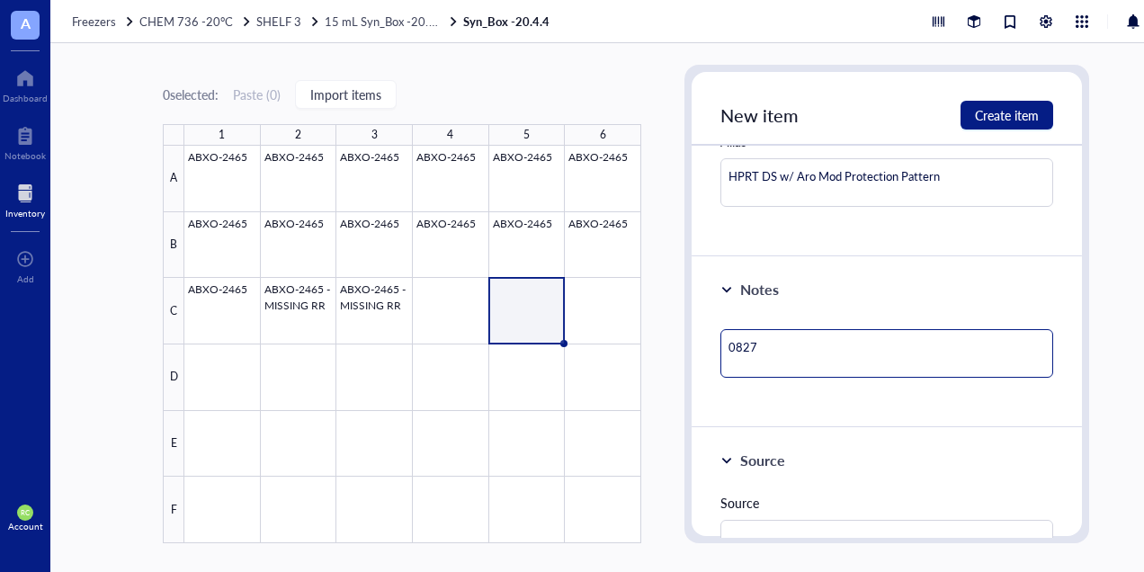
type textarea "082"
type textarea "08"
type textarea "08/"
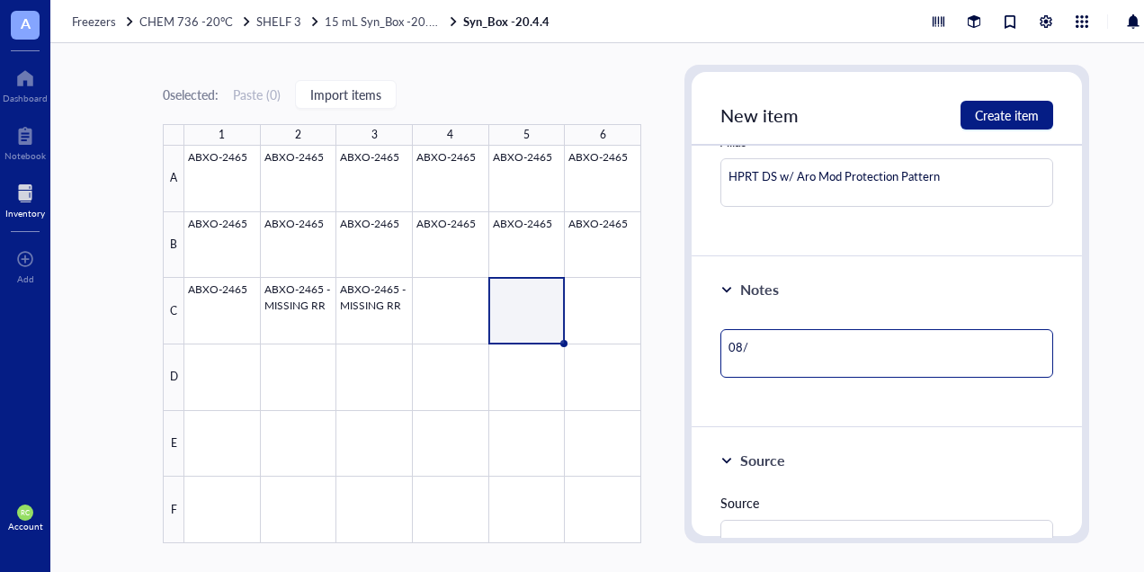
type textarea "08/2"
type textarea "08/27"
type textarea "08/27/"
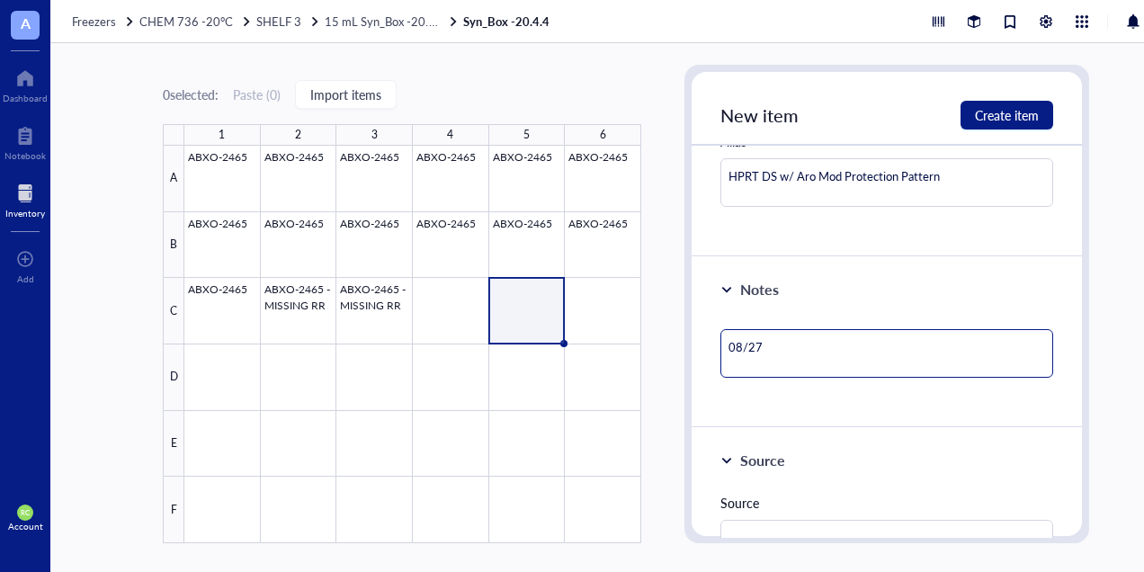
type textarea "08/27/"
type textarea "08/27/2"
type textarea "[DATE]"
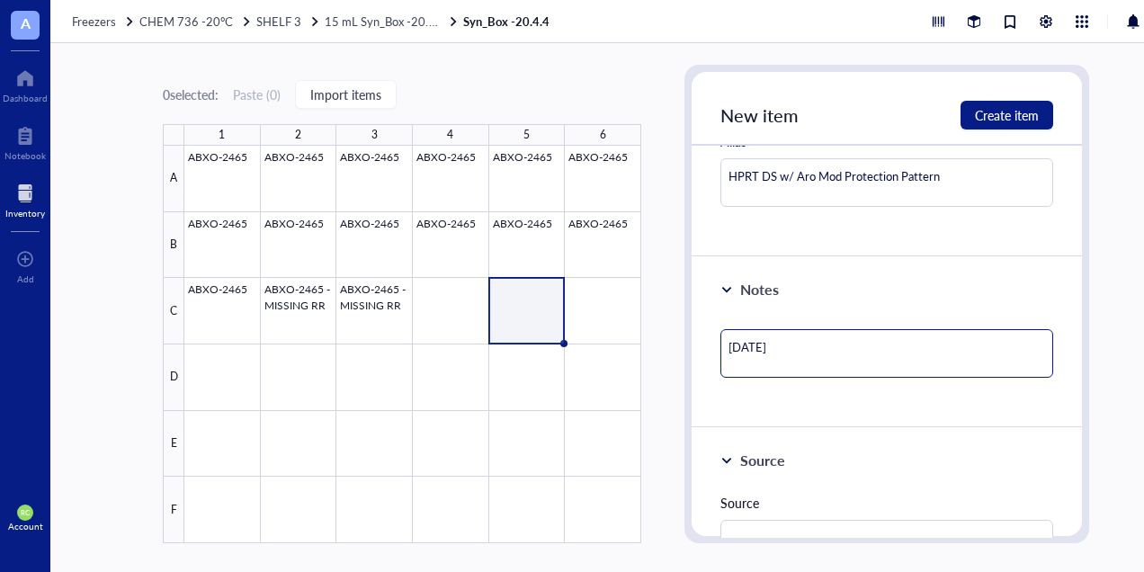
type textarea "08/27/202"
type textarea "[DATE]"
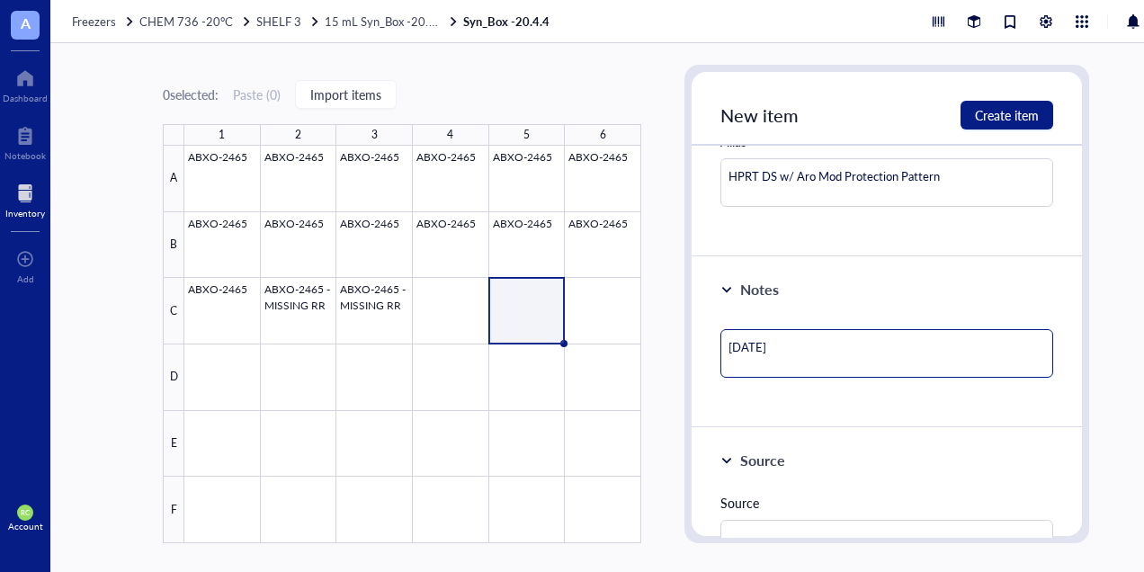
type textarea "[DATE]"
type textarea "[DATE] -"
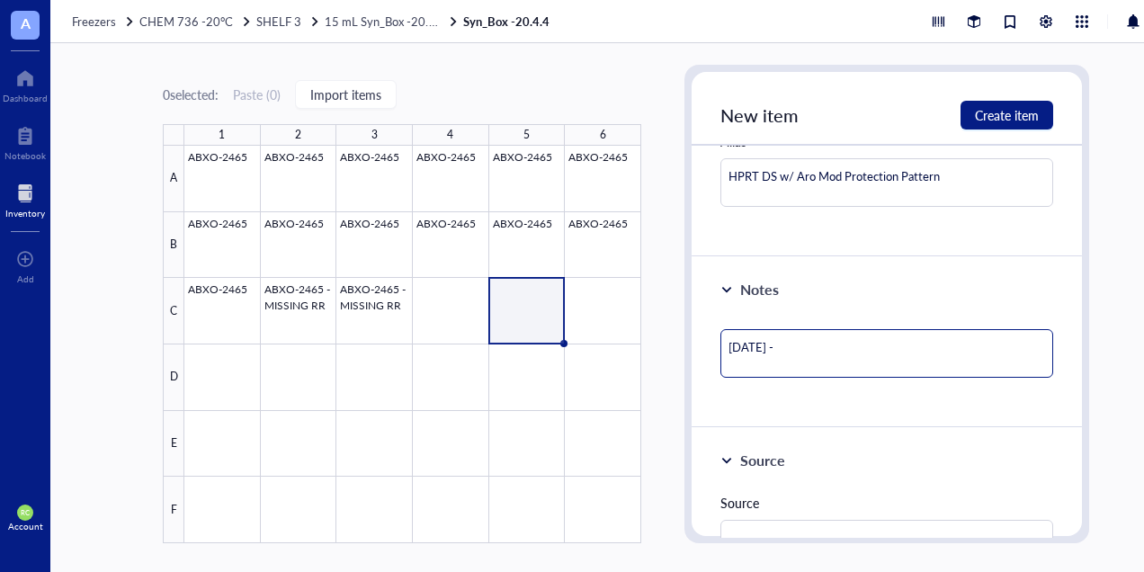
type textarea "[DATE] - 3"
type textarea "[DATE] - 34"
type textarea "[DATE] - 34."
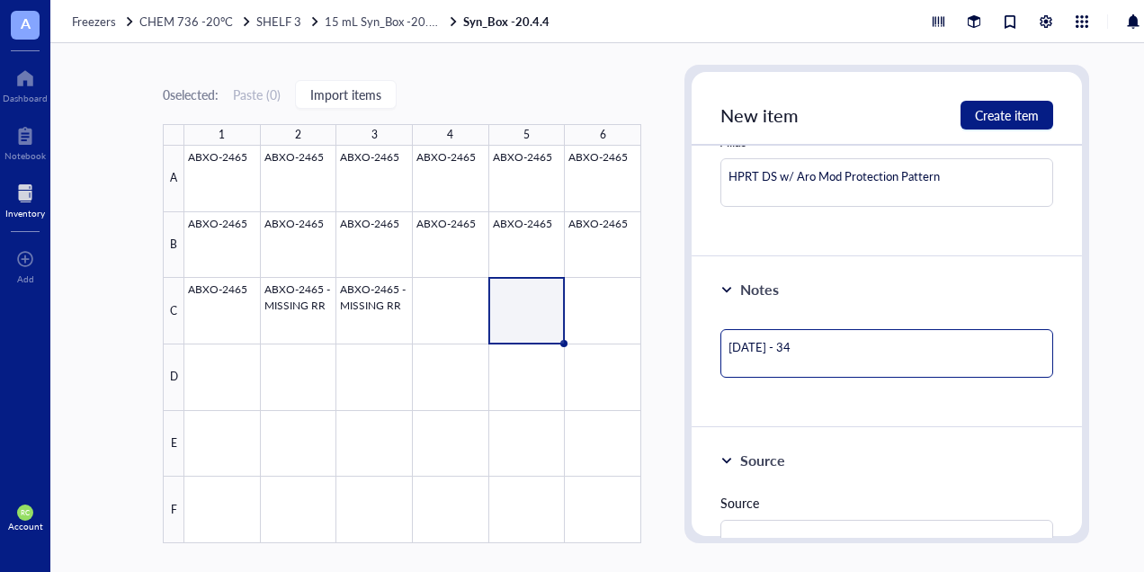
type textarea "[DATE] - 34."
type textarea "[DATE] - 34.9"
type textarea "[DATE] - 34.99"
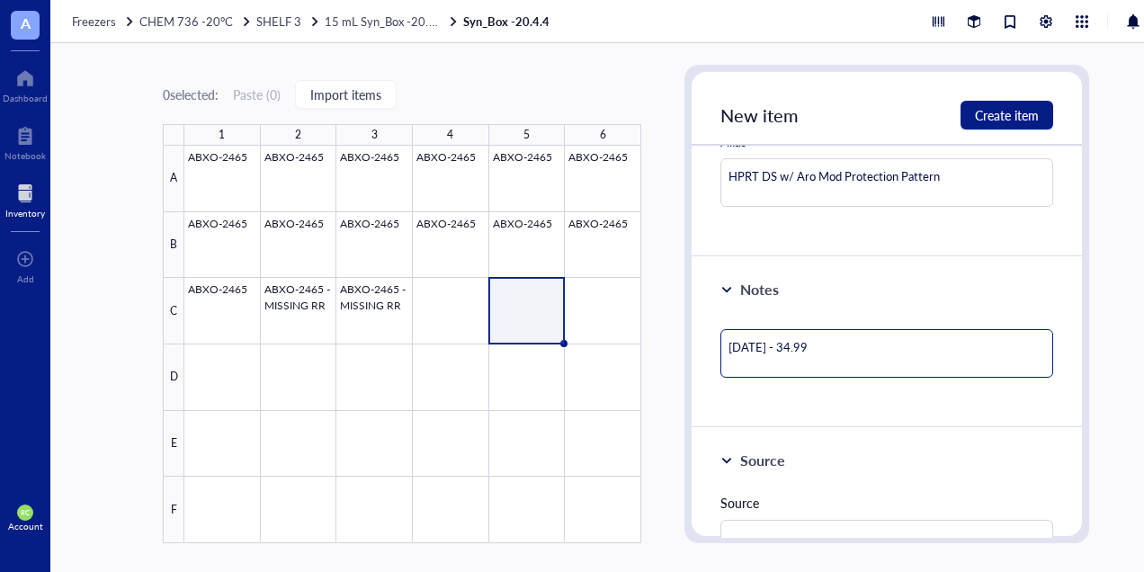
type textarea "[DATE] - 34.99"
type textarea "[DATE] - 34.99m"
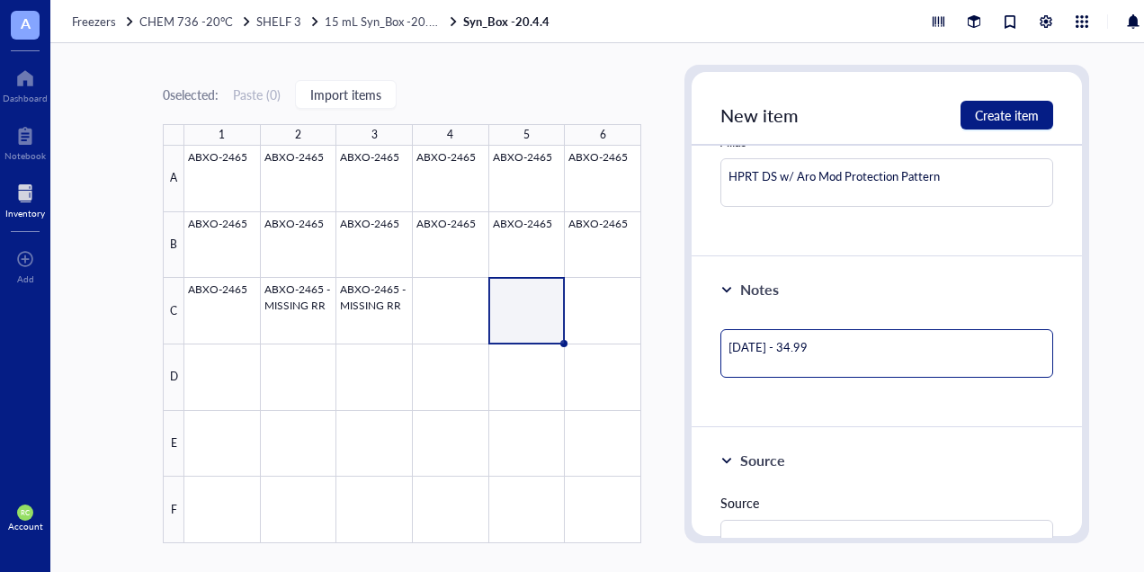
type textarea "[DATE] - 34.99m"
type textarea "[DATE] - 34.99mg"
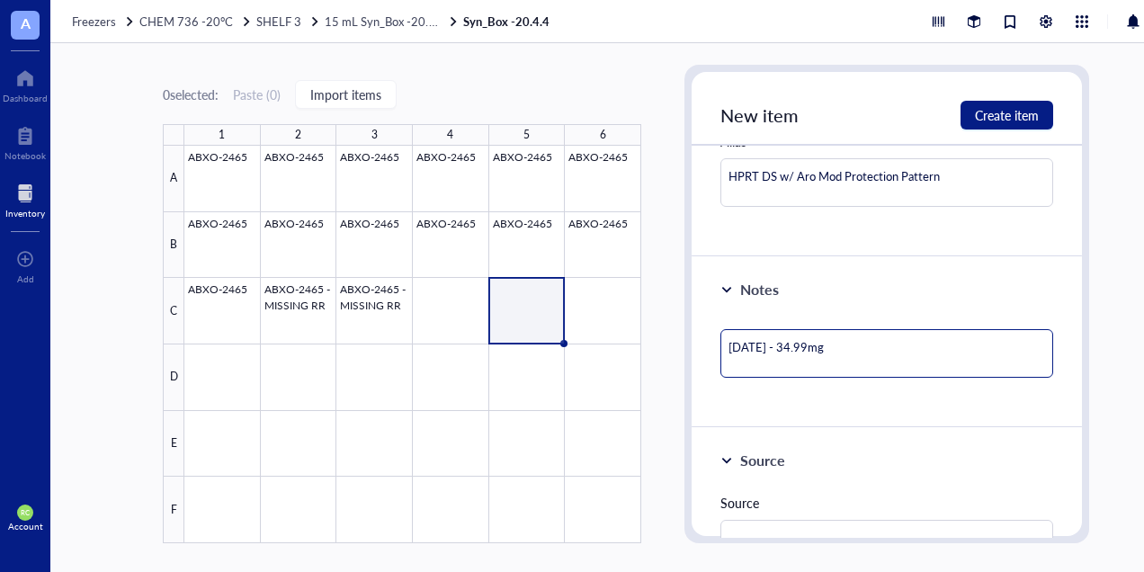
type textarea "[DATE] - 34.99mg a"
type textarea "[DATE] - 34.99mg ad"
type textarea "[DATE] - 34.99mg add"
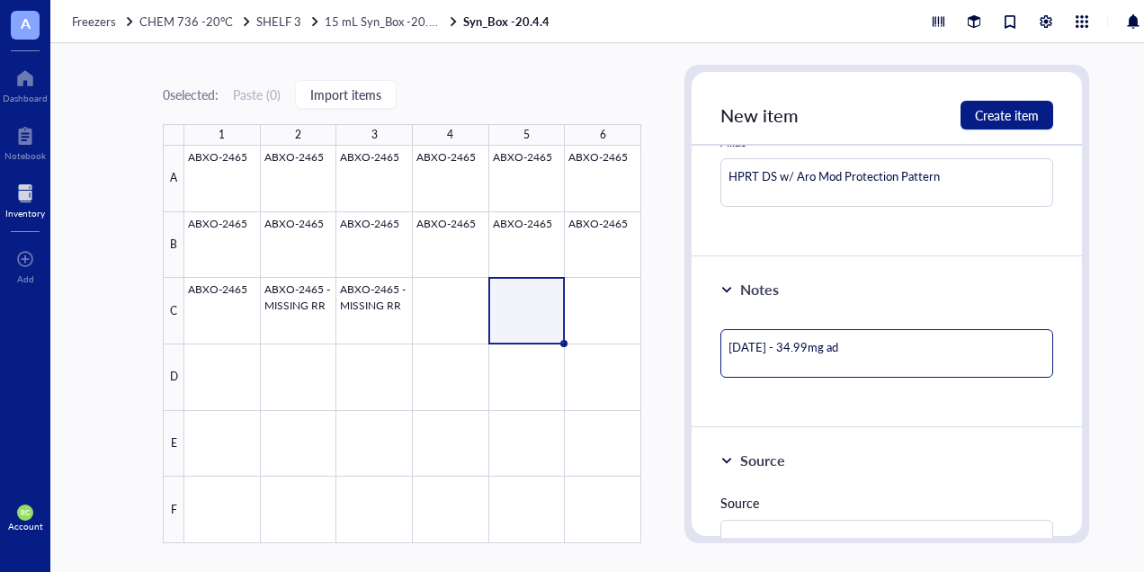
type textarea "[DATE] - 34.99mg add"
type textarea "[DATE] - 34.99mg adde"
type textarea "[DATE] - 34.99mg added"
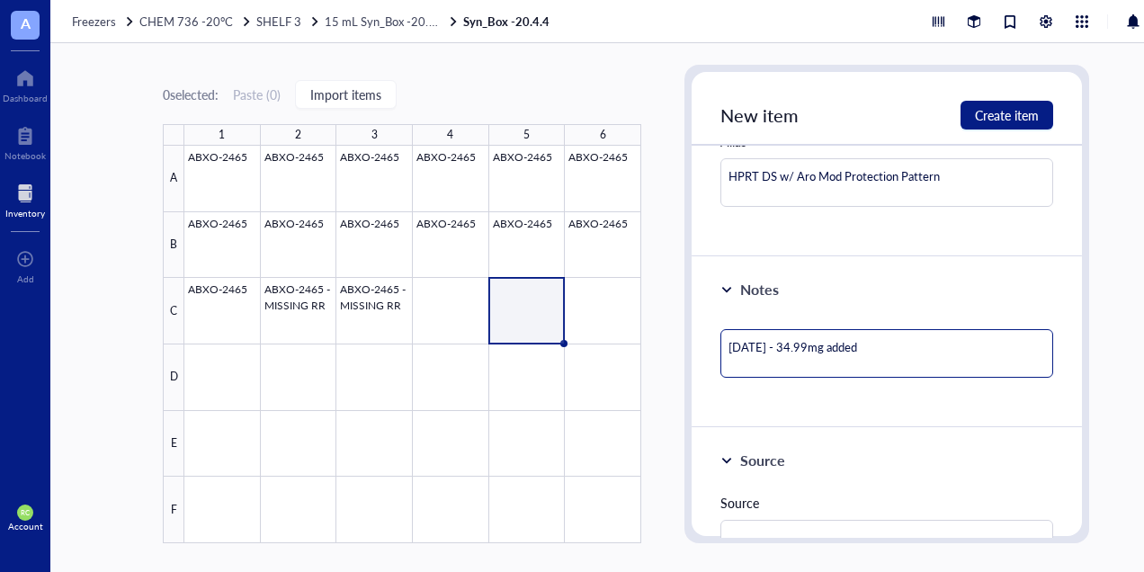
type textarea "[DATE] - 34.99mg added"
type textarea "[DATE] - 34.99mg added t"
type textarea "[DATE] - 34.99mg added to"
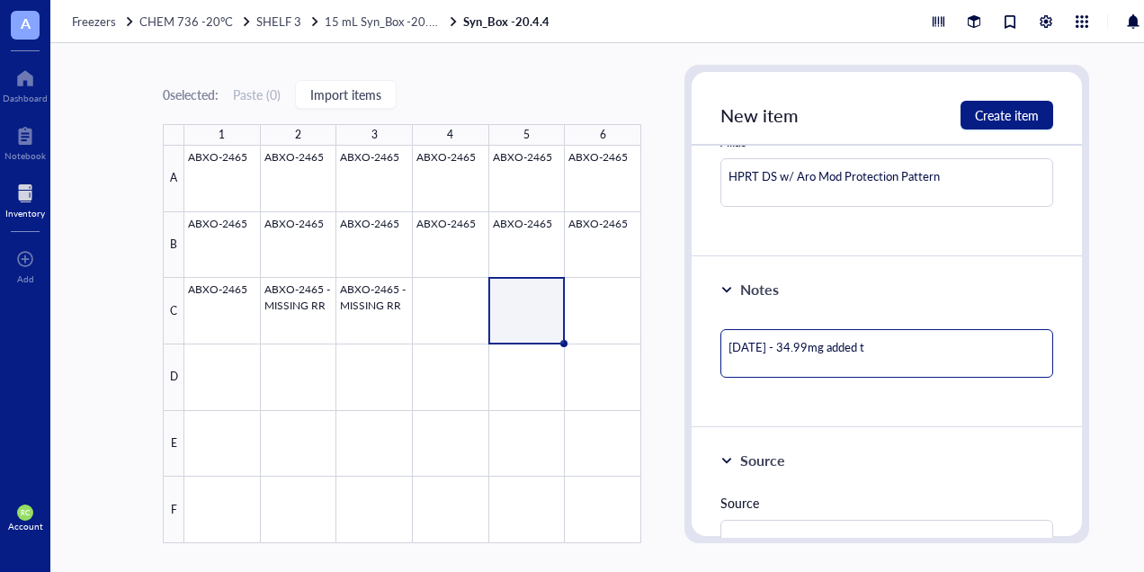
type textarea "[DATE] - 34.99mg added to"
type textarea "[DATE] - 34.99mg added to G"
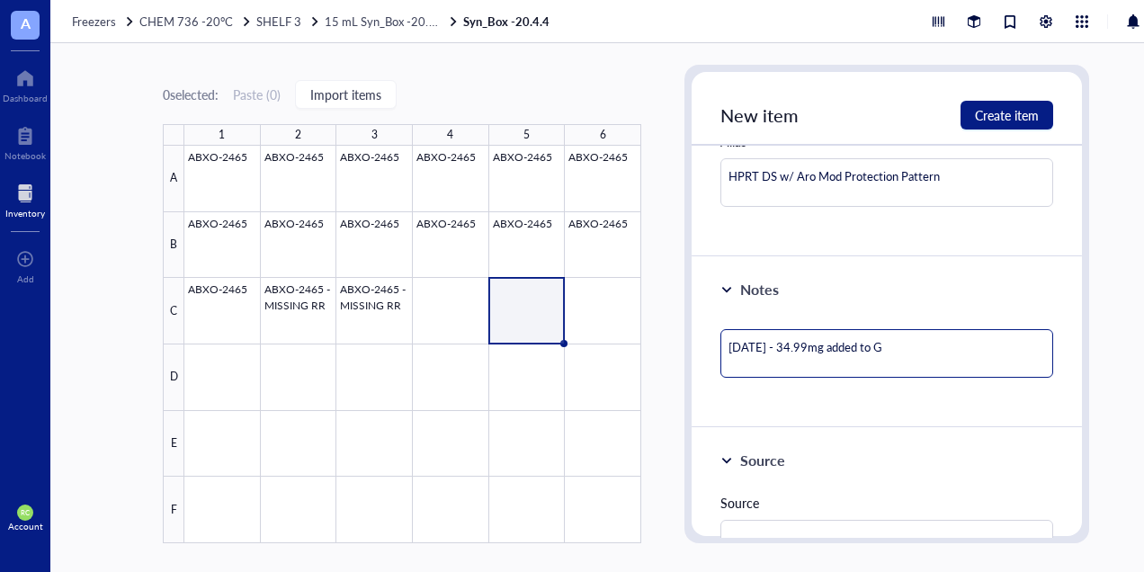
type textarea "[DATE] - 34.99mg added to Ge"
type textarea "[DATE] - 34.99mg added to Gen"
type textarea "[DATE] - 34.99mg added to Gene"
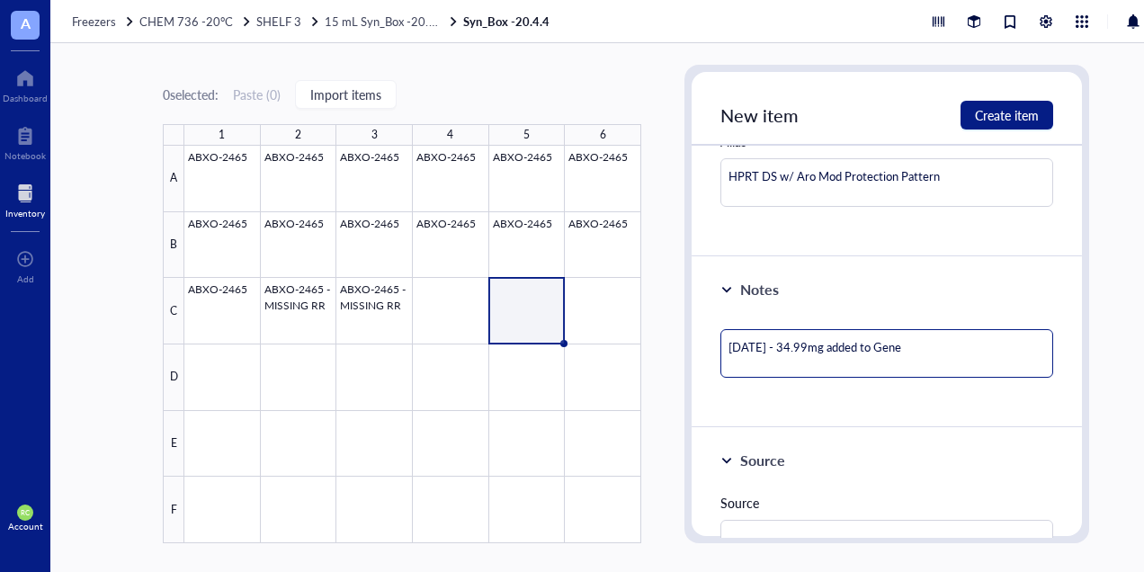
type textarea "[DATE] - 34.99mg added to Genem"
type textarea "[DATE] - 34.99mg added to Genemd"
type textarea "[DATE] - 34.99mg added to Genem"
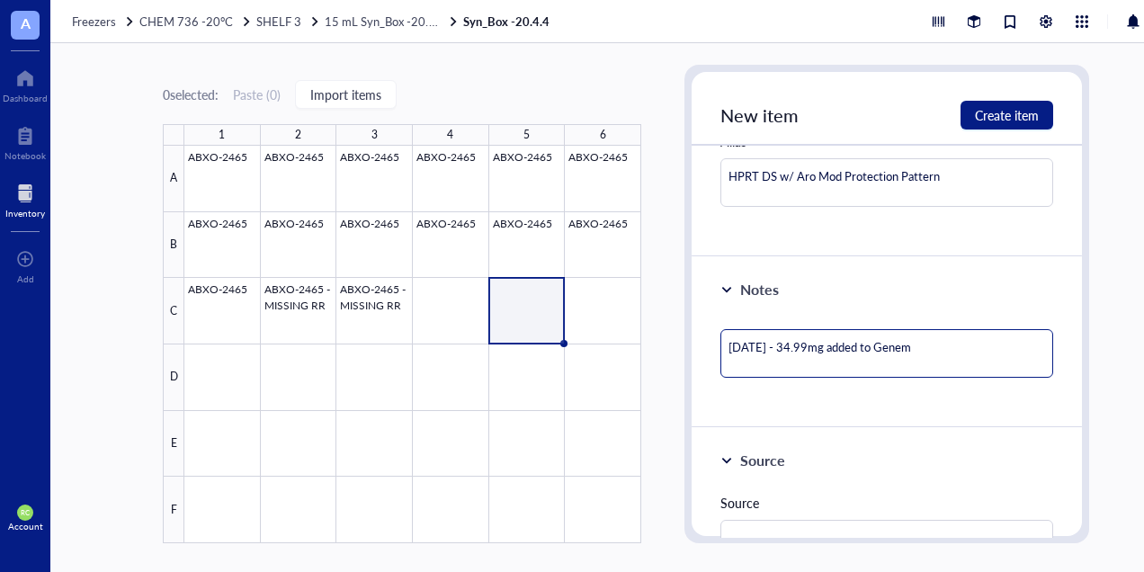
type textarea "[DATE] - 34.99mg added to Genemo"
type textarea "[DATE] - 34.99mg added to Genemod"
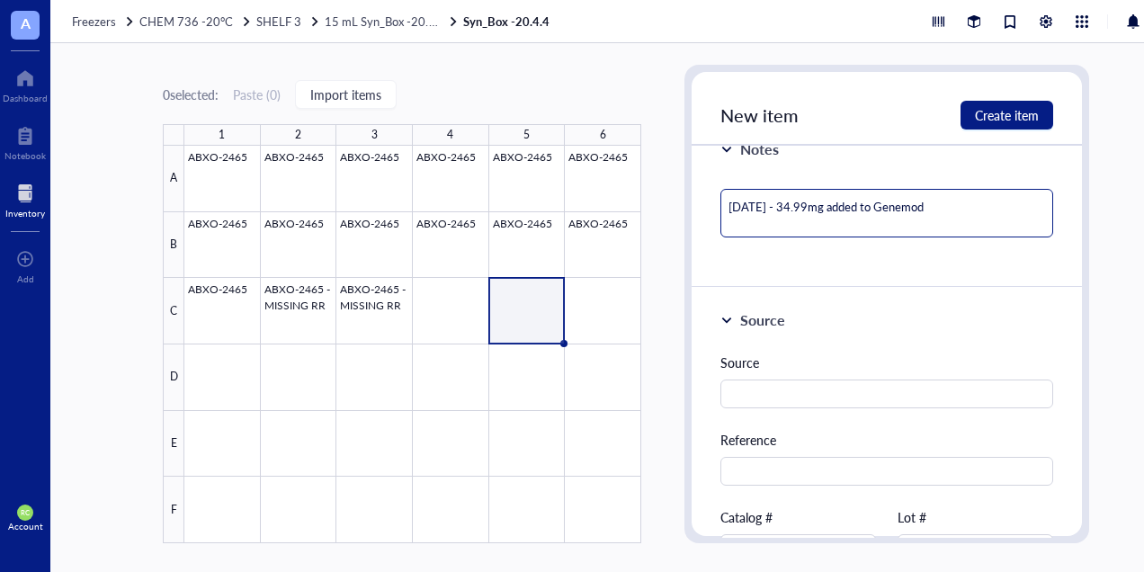
scroll to position [719, 0]
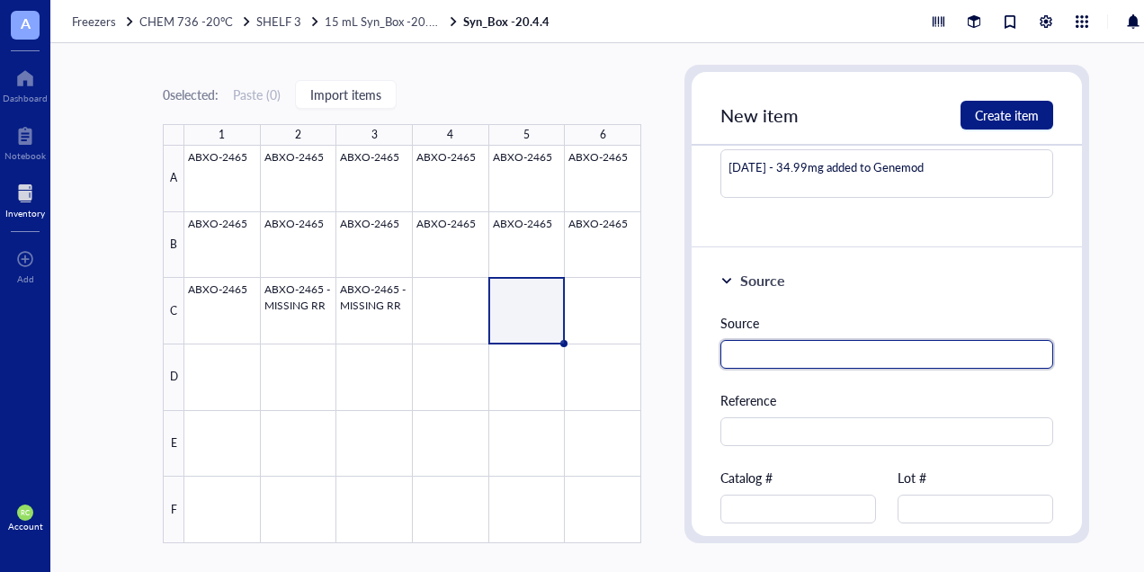
click at [781, 351] on input "text" at bounding box center [886, 354] width 333 height 29
type input "Aro"
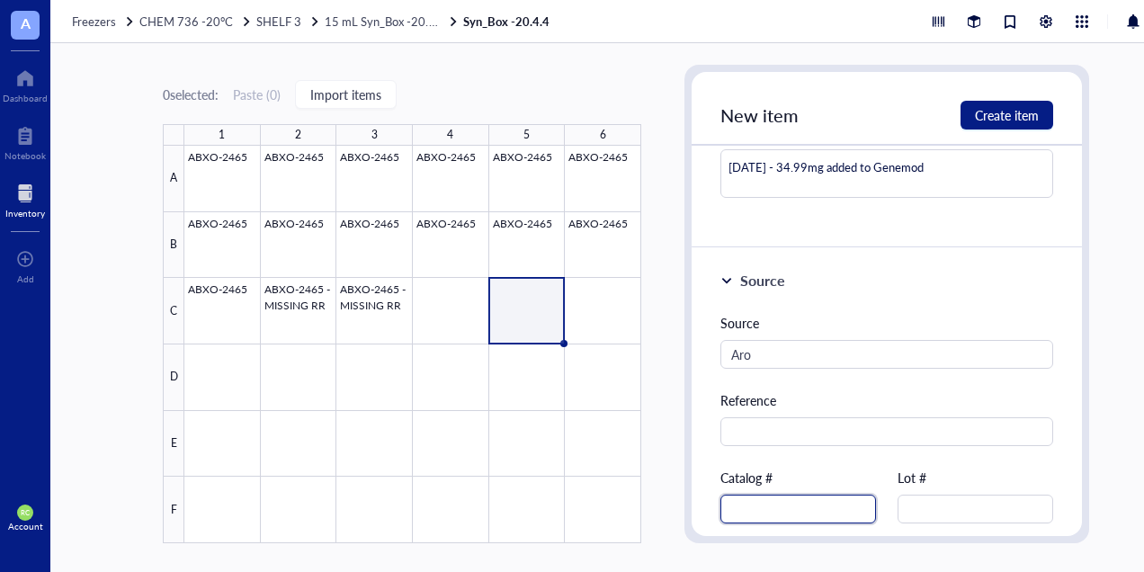
click at [744, 505] on input "text" at bounding box center [798, 509] width 156 height 29
type input "ABXO-2525"
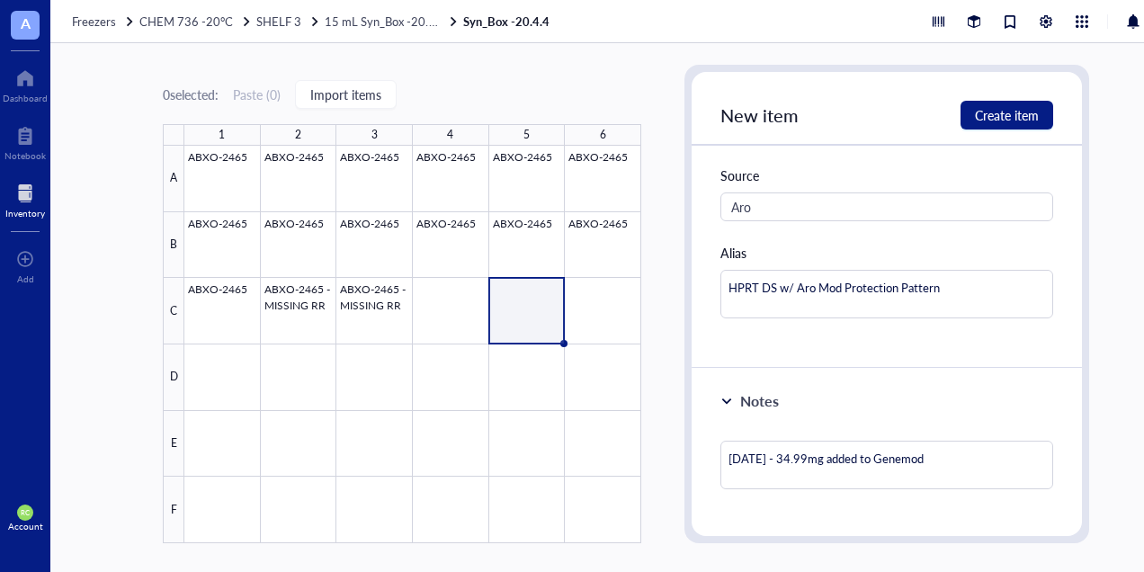
scroll to position [629, 0]
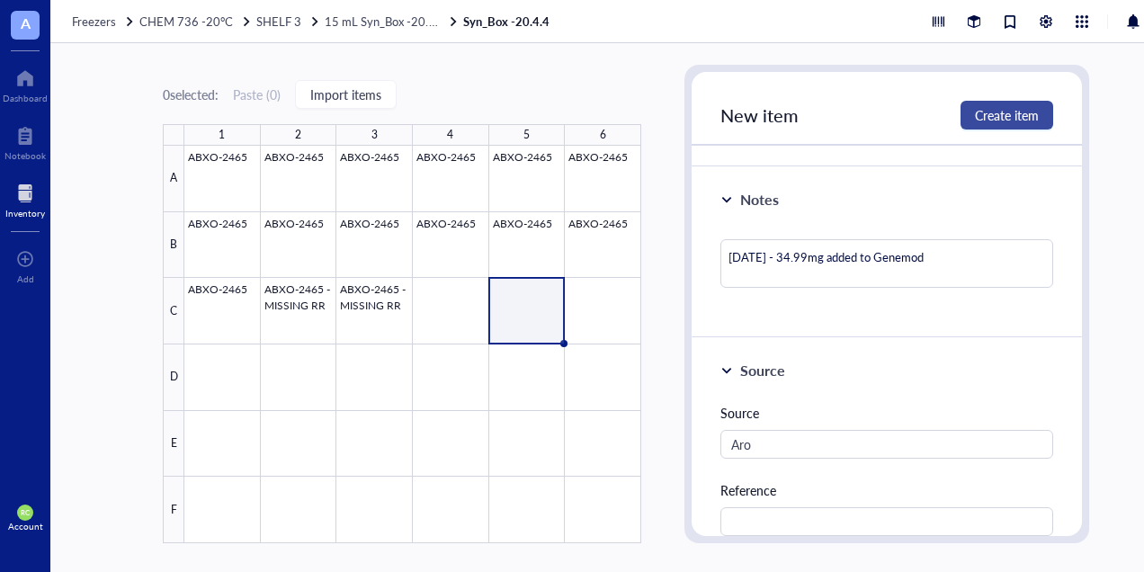
type input "8669"
click at [1004, 114] on span "Create item" at bounding box center [1007, 115] width 64 height 14
type textarea "Keep everyone on the same page…"
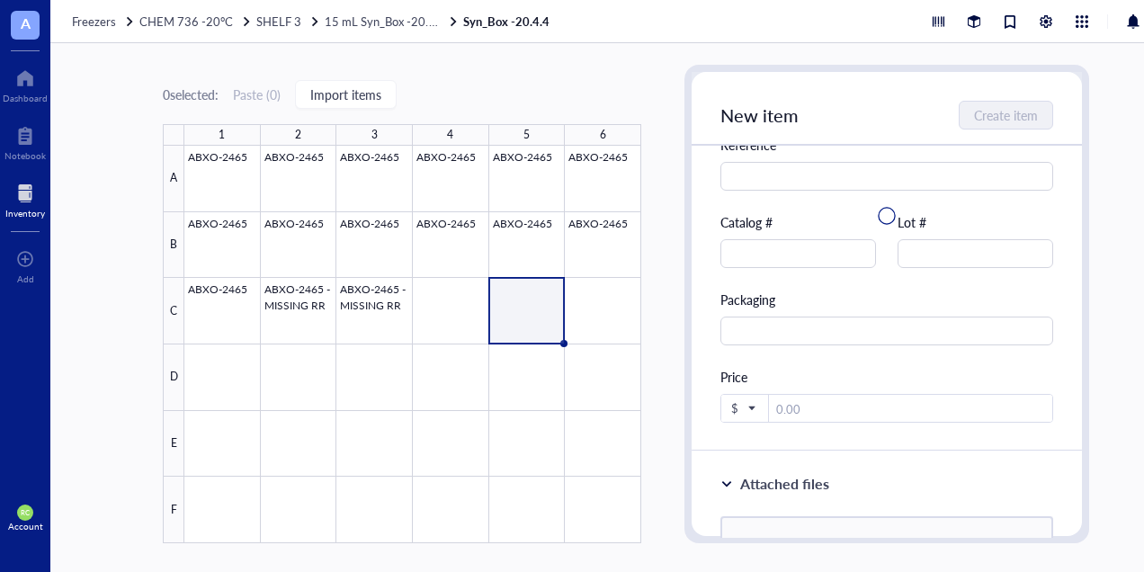
scroll to position [285, 0]
